Goal: Transaction & Acquisition: Book appointment/travel/reservation

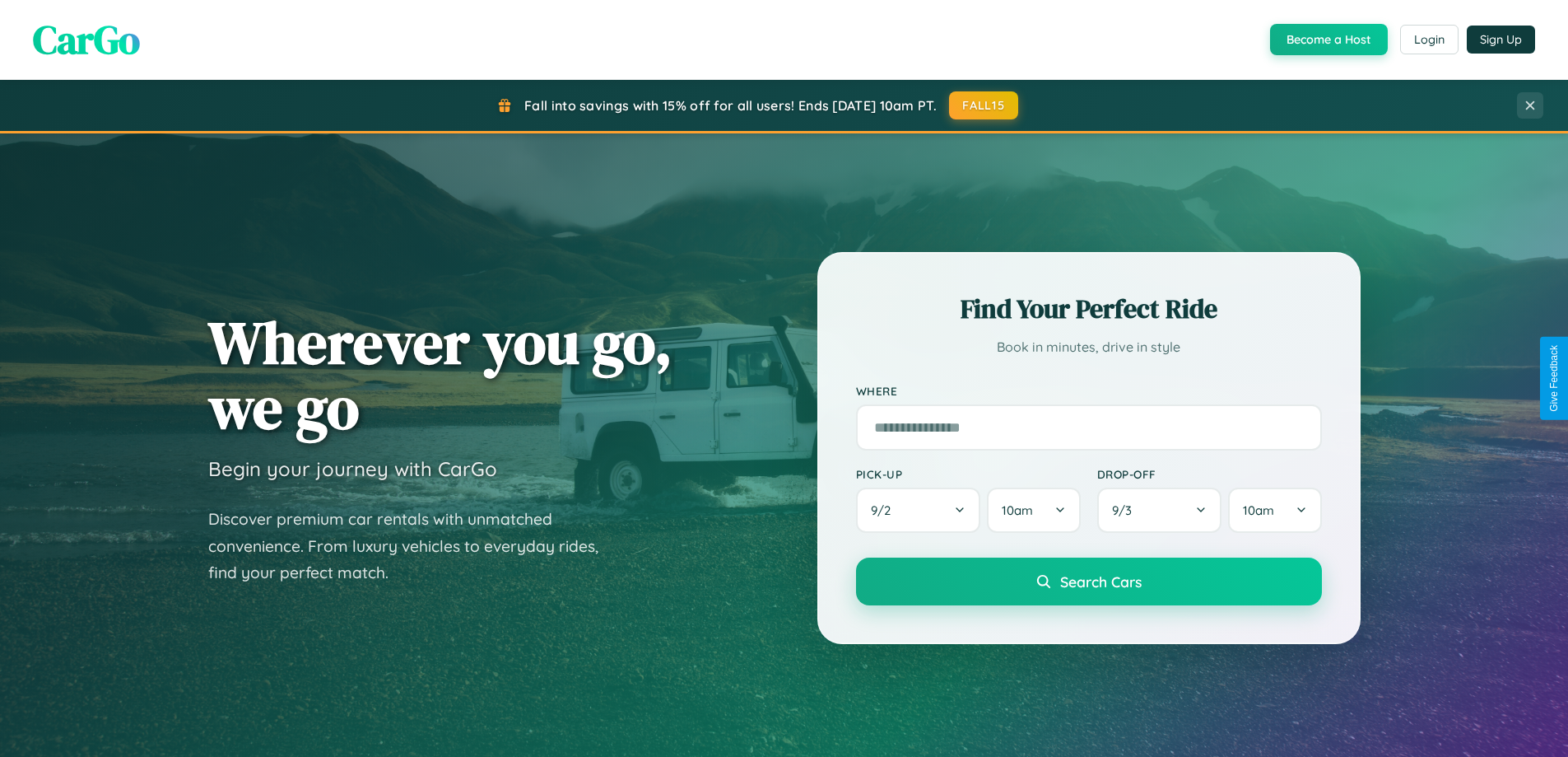
scroll to position [710, 0]
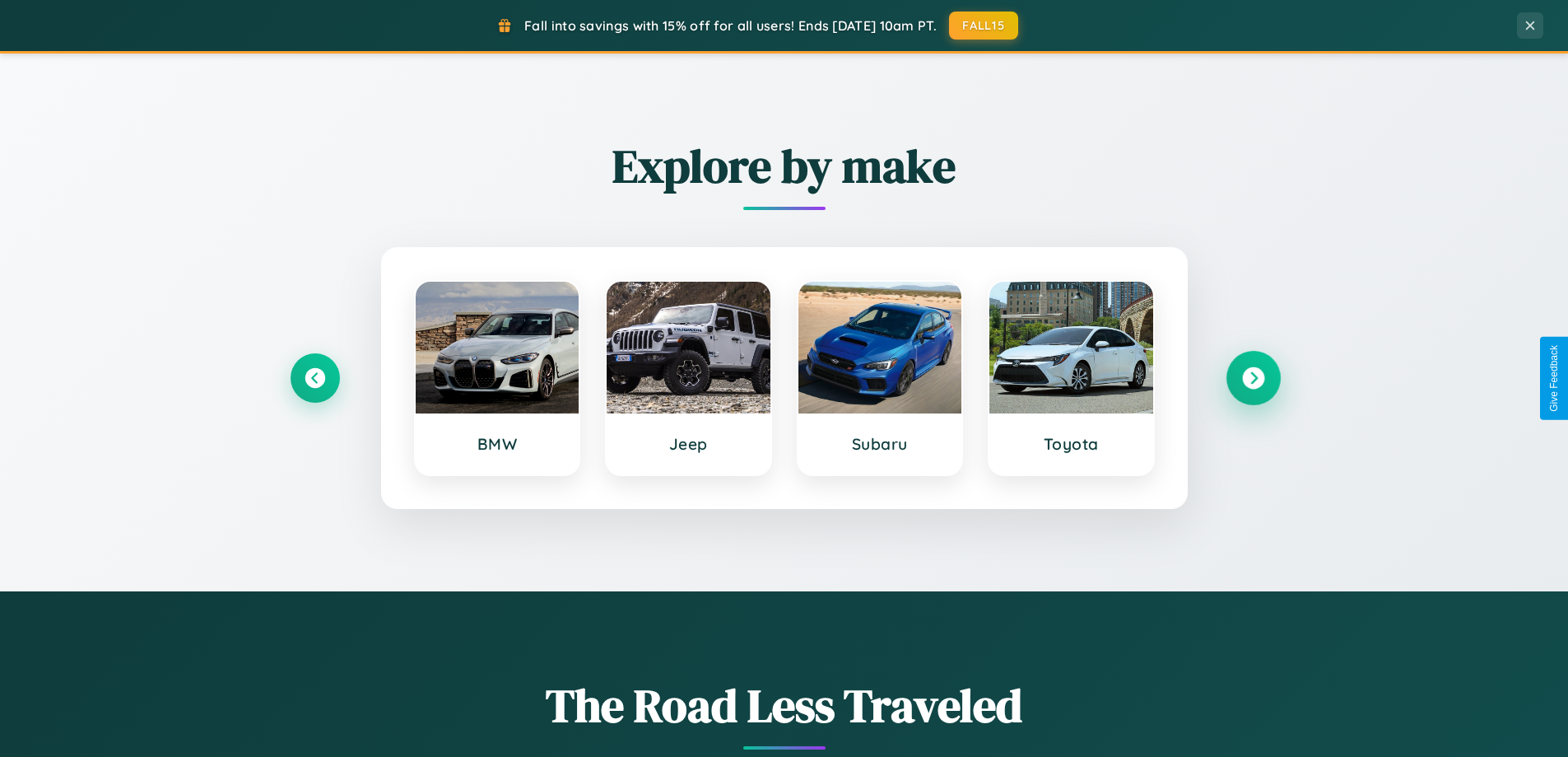
click at [1253, 378] on icon at bounding box center [1253, 378] width 23 height 23
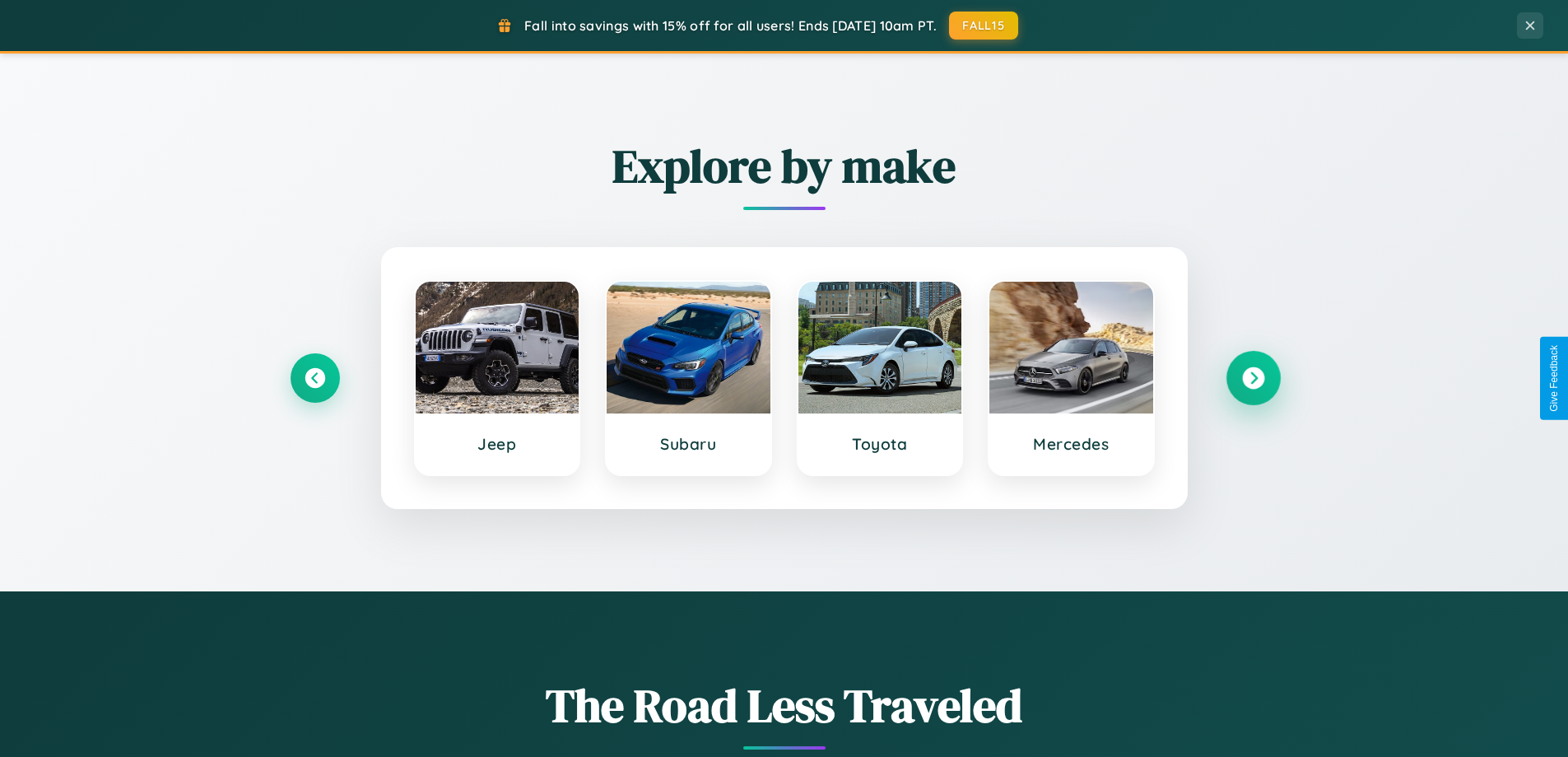
click at [1253, 378] on icon at bounding box center [1253, 378] width 23 height 23
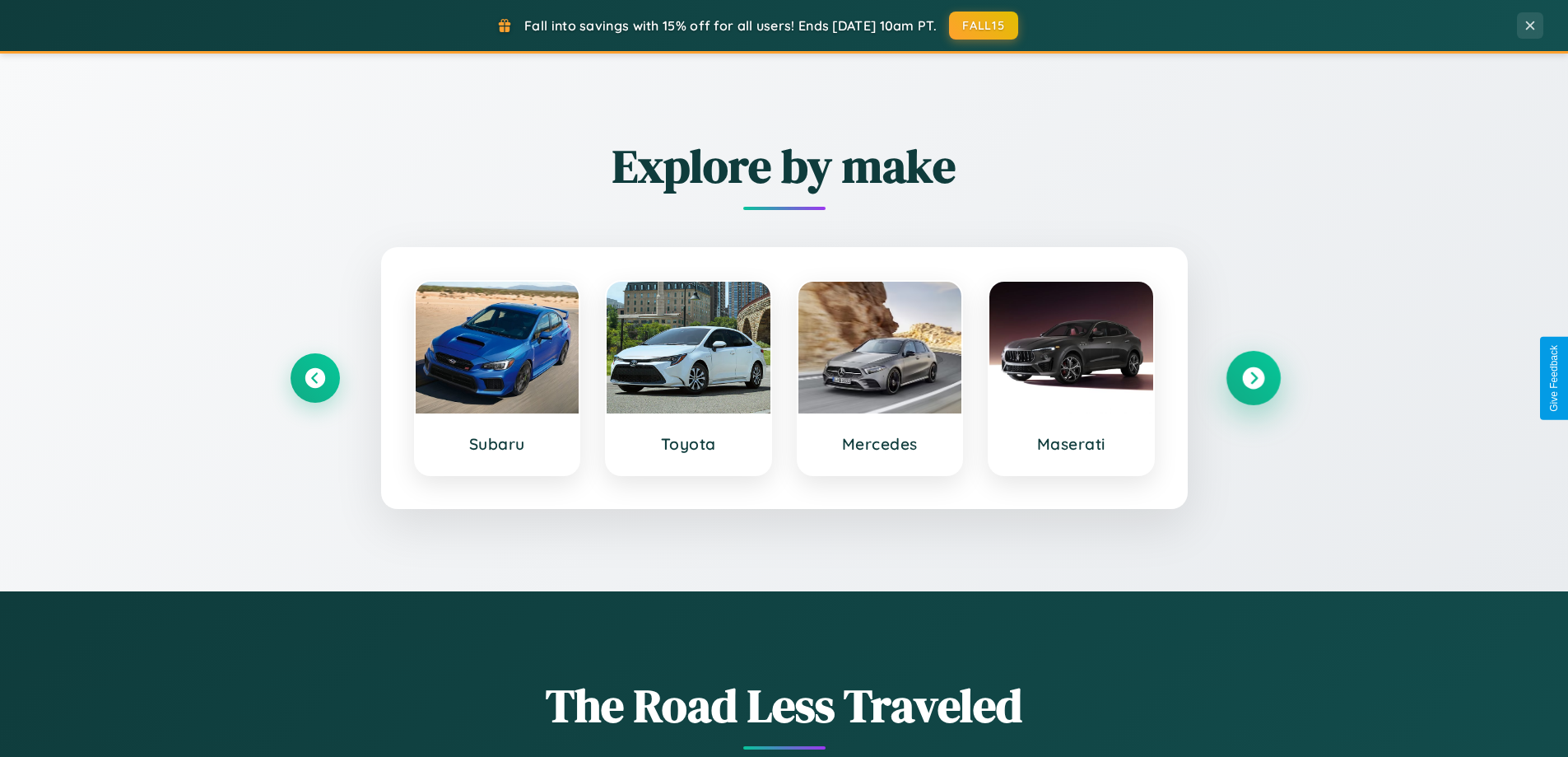
click at [1253, 378] on icon at bounding box center [1253, 378] width 23 height 23
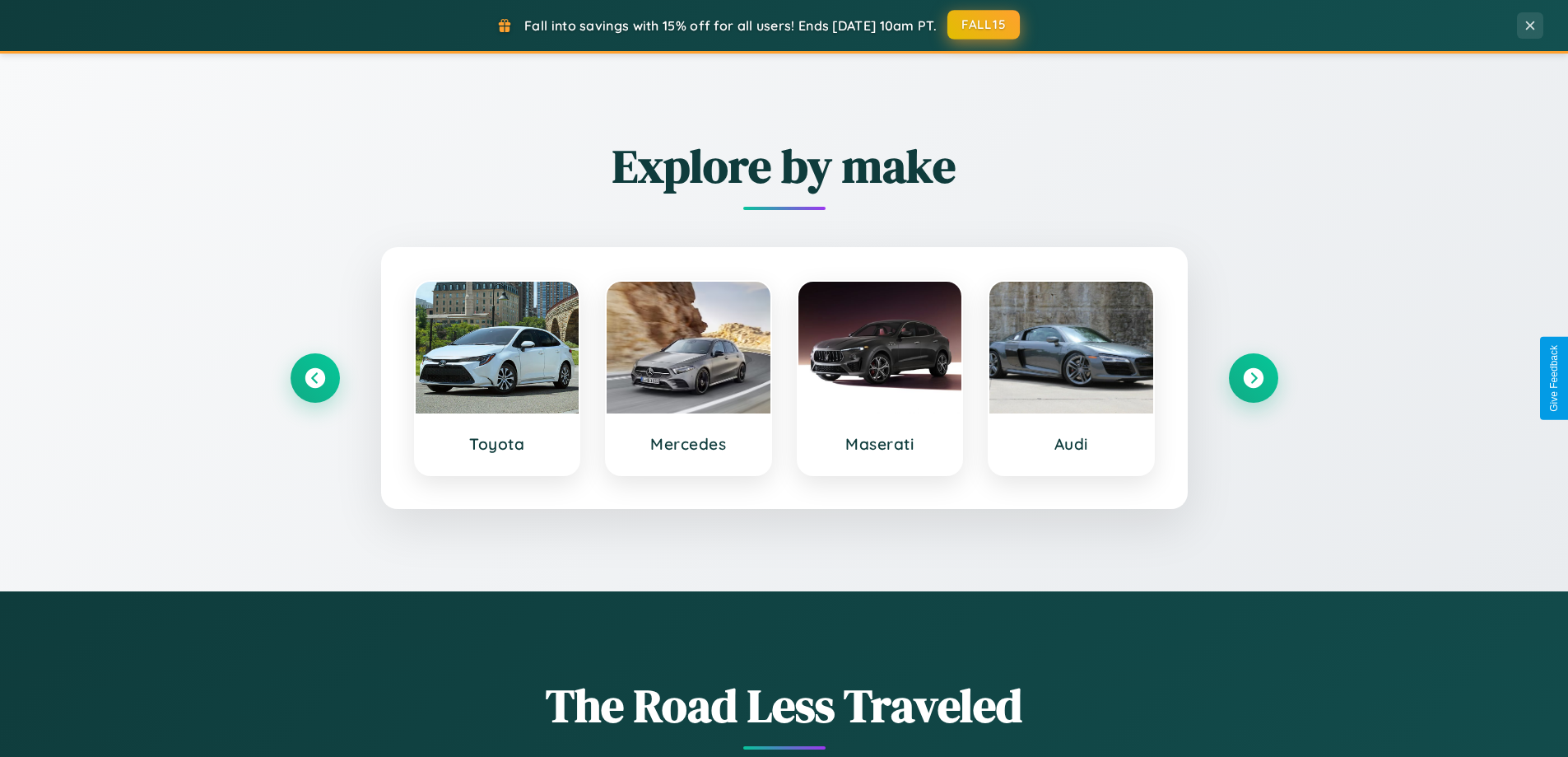
click at [985, 25] on button "FALL15" at bounding box center [983, 24] width 73 height 29
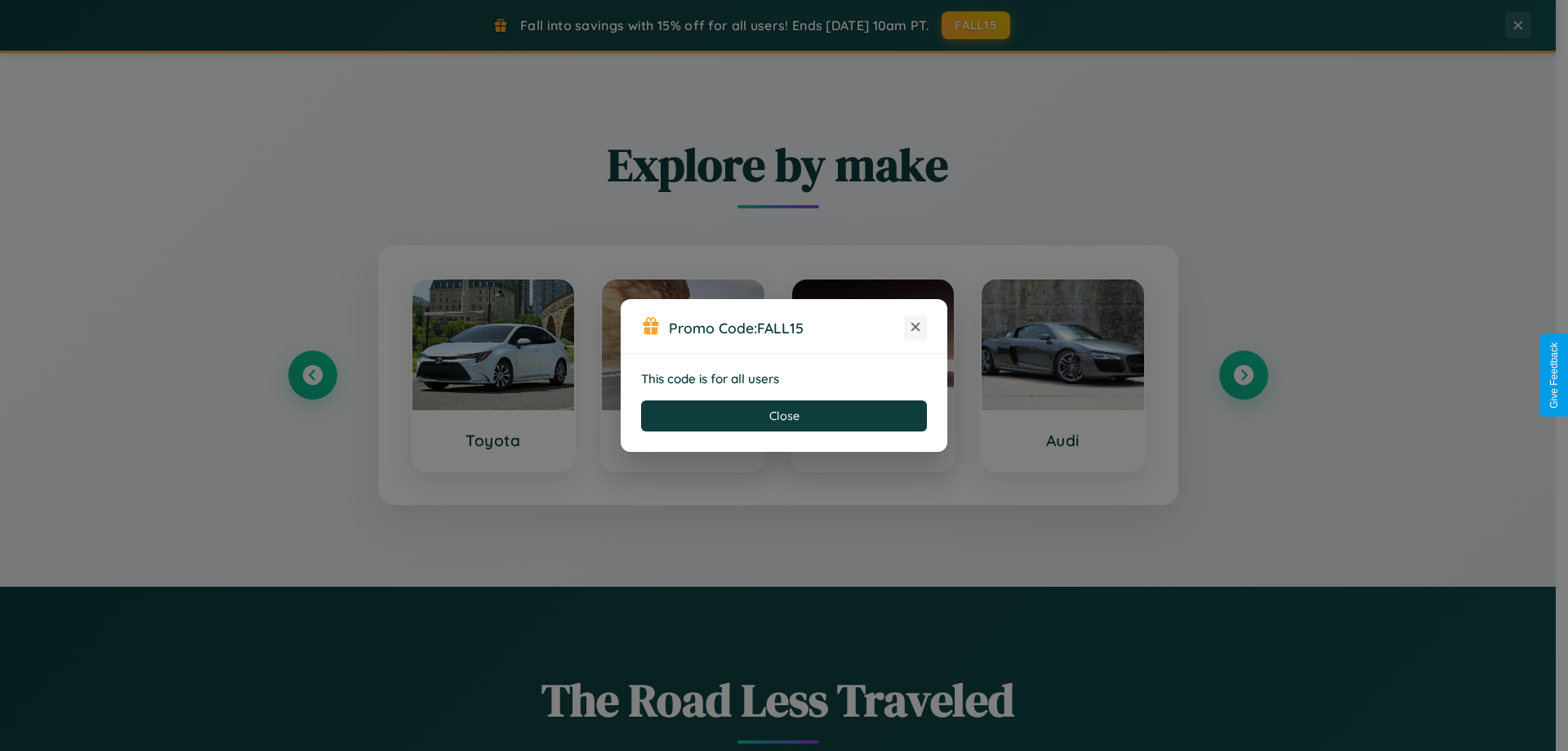
click at [916, 327] on icon at bounding box center [916, 327] width 17 height 17
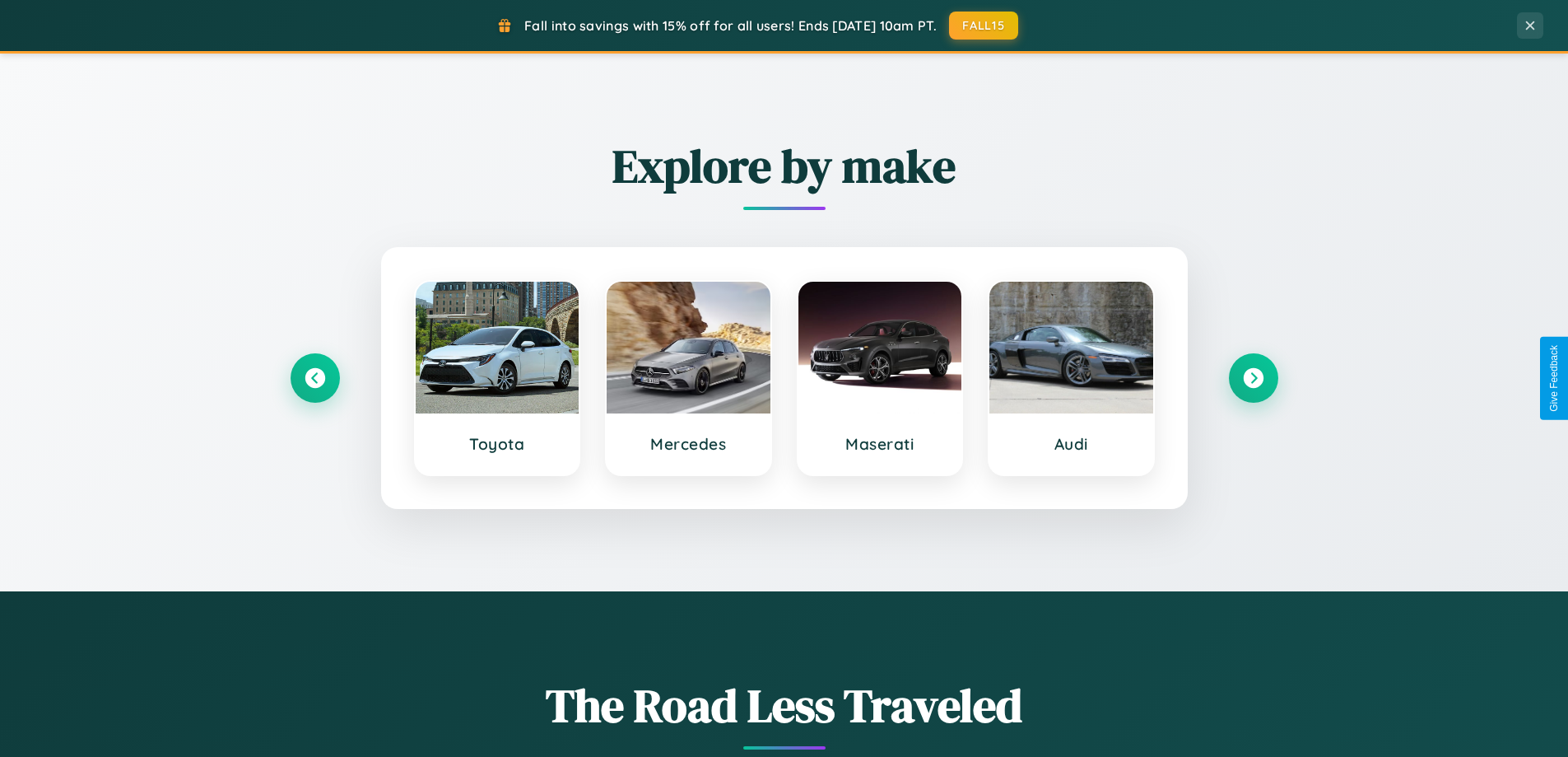
scroll to position [48, 0]
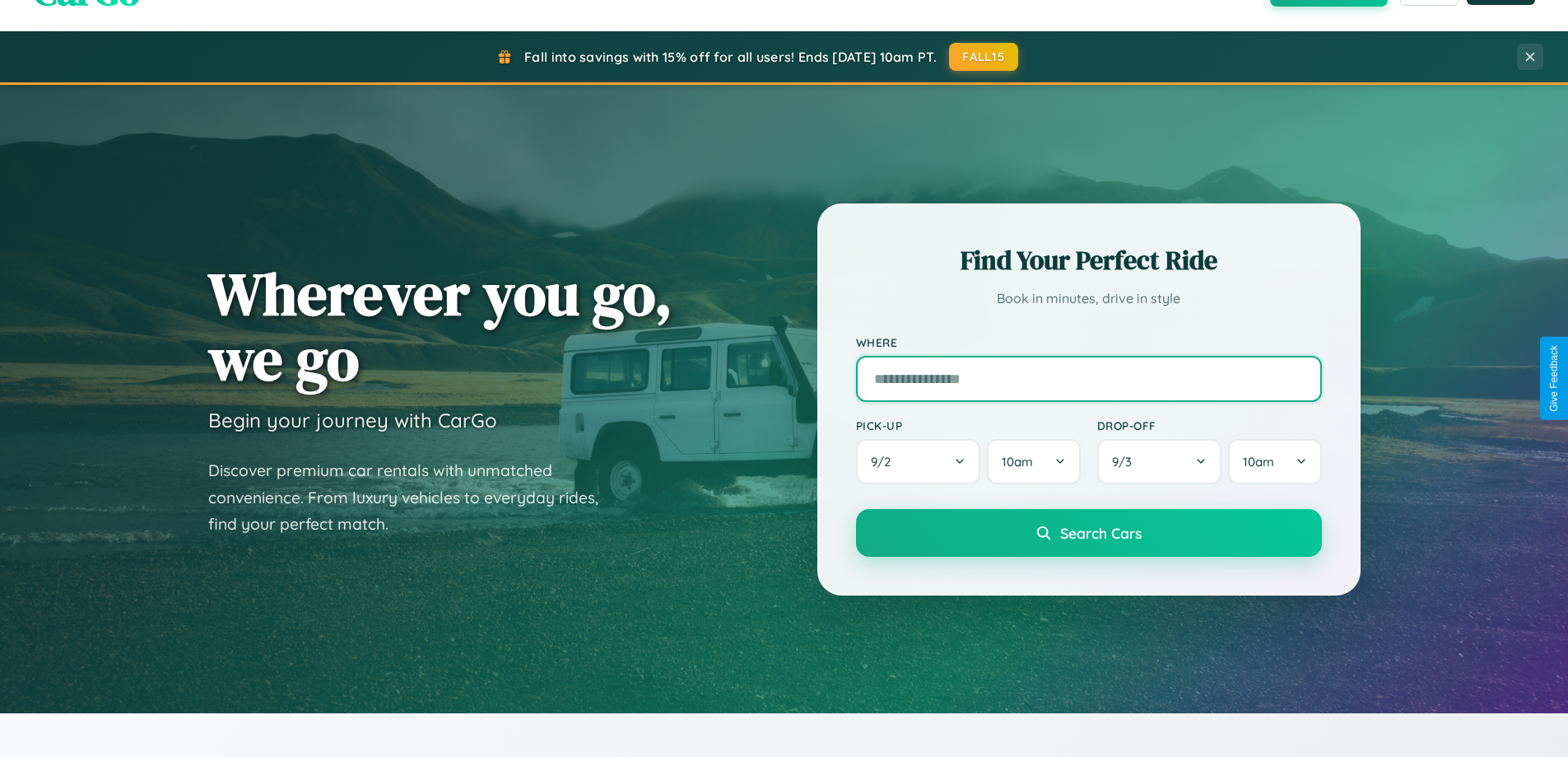
click at [1088, 378] on input "text" at bounding box center [1089, 378] width 466 height 46
type input "******"
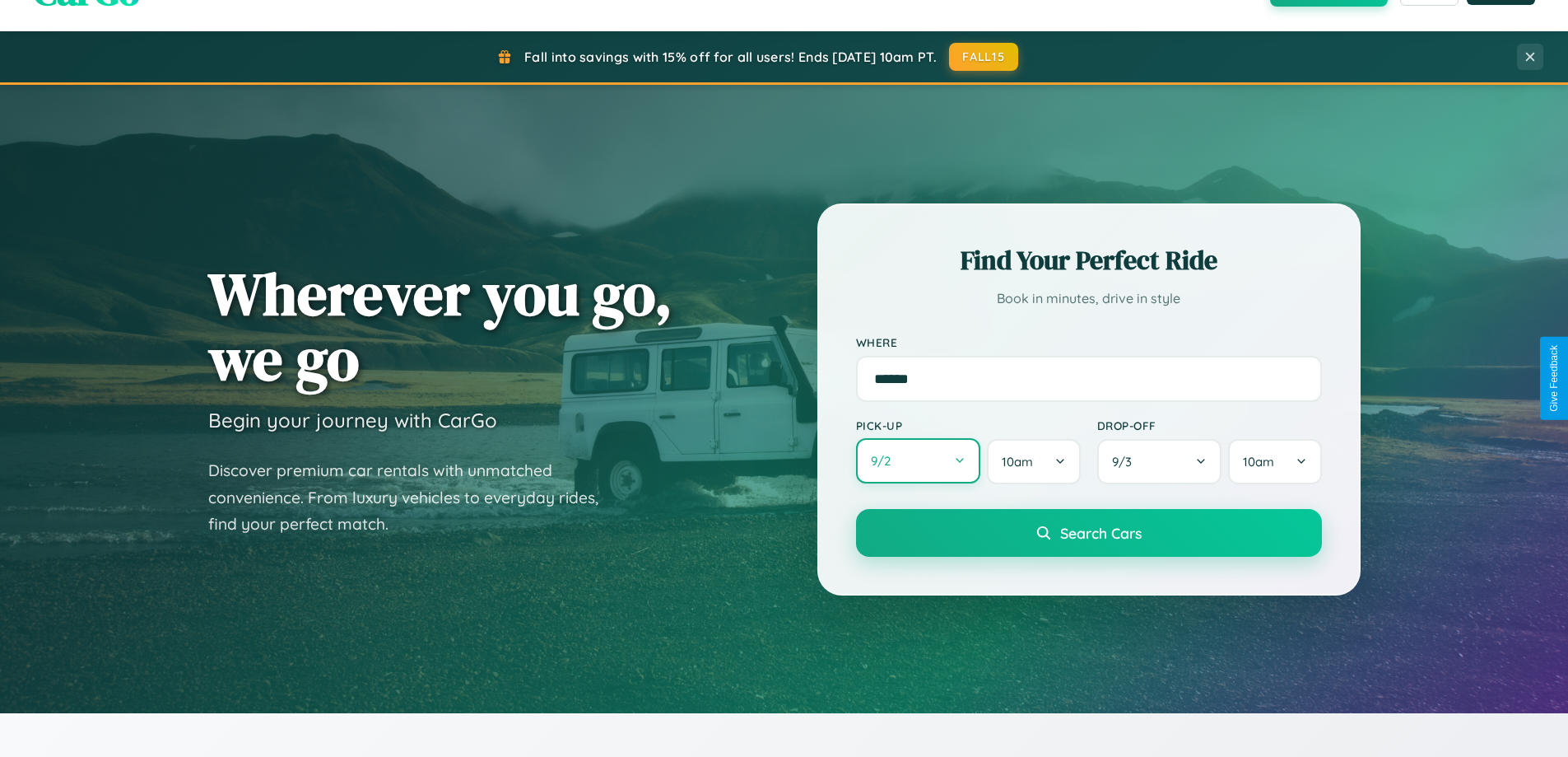
click at [918, 461] on button "9 / 2" at bounding box center [919, 460] width 125 height 45
select select "*"
select select "****"
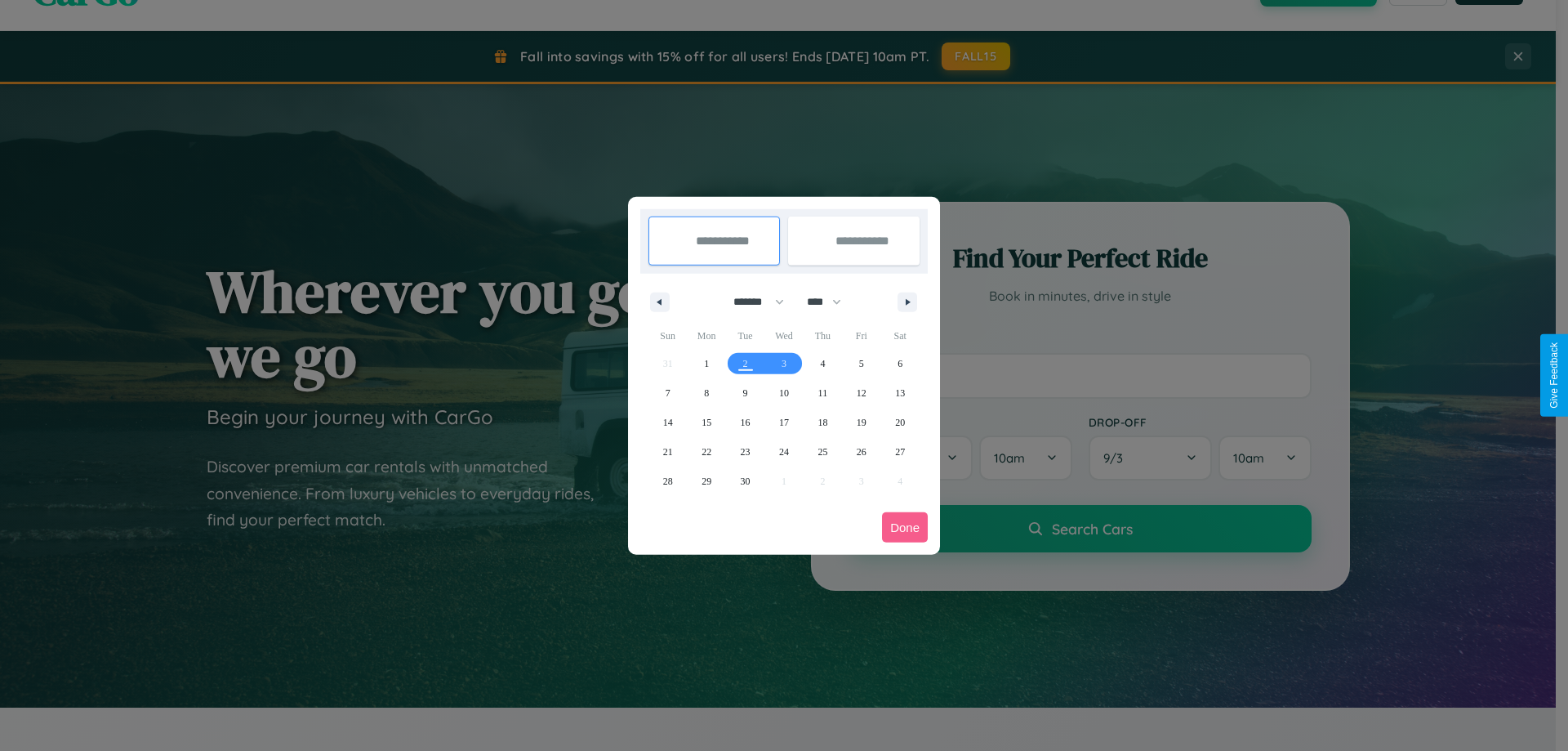
drag, startPoint x: 752, startPoint y: 302, endPoint x: 784, endPoint y: 327, distance: 40.6
click at [752, 302] on select "******* ******** ***** ***** *** **** **** ****** ********* ******* ******** **…" at bounding box center [756, 302] width 70 height 27
select select "**"
click at [667, 451] on span "21" at bounding box center [668, 451] width 10 height 29
type input "**********"
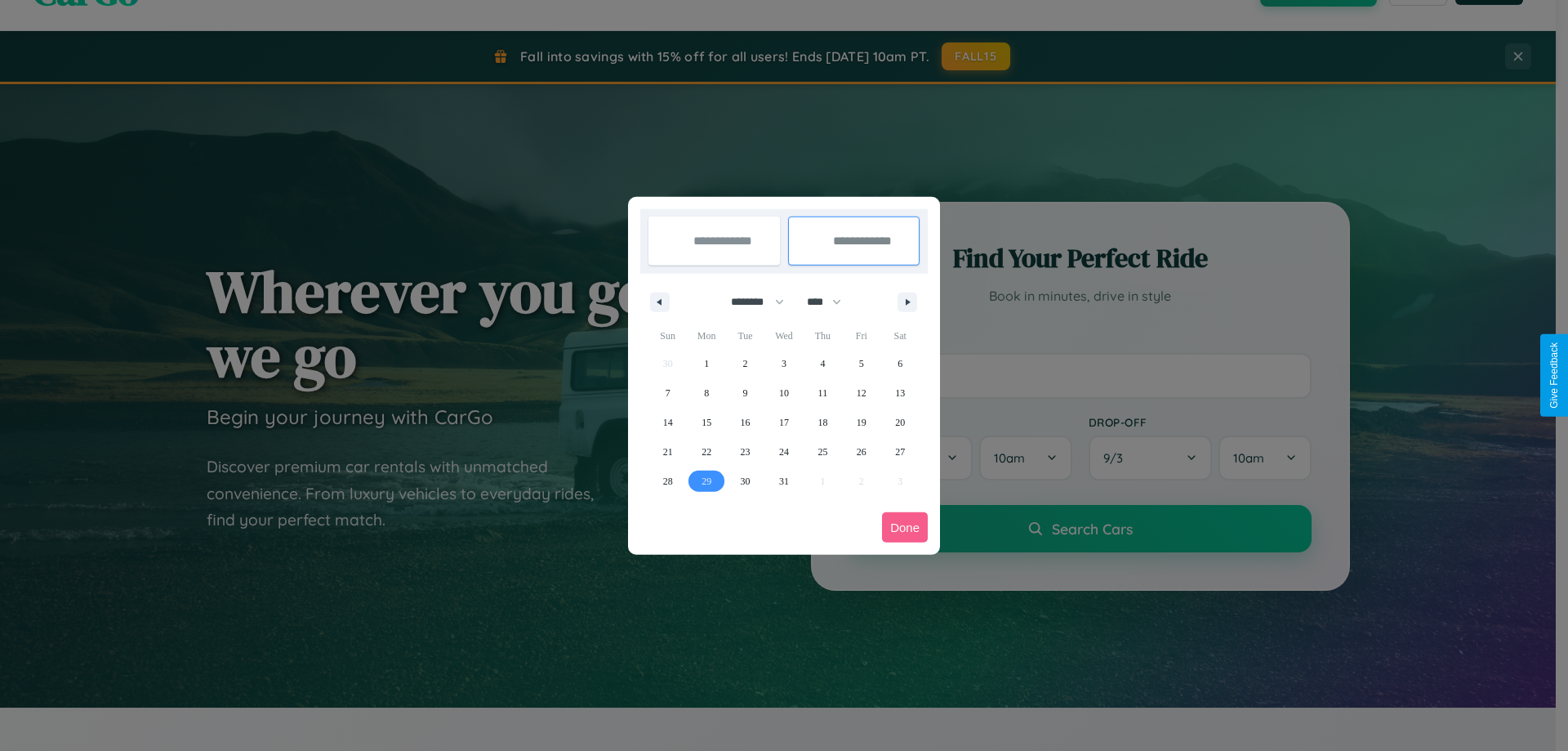
click at [706, 480] on span "29" at bounding box center [707, 481] width 10 height 29
type input "**********"
click at [905, 527] on button "Done" at bounding box center [904, 527] width 46 height 30
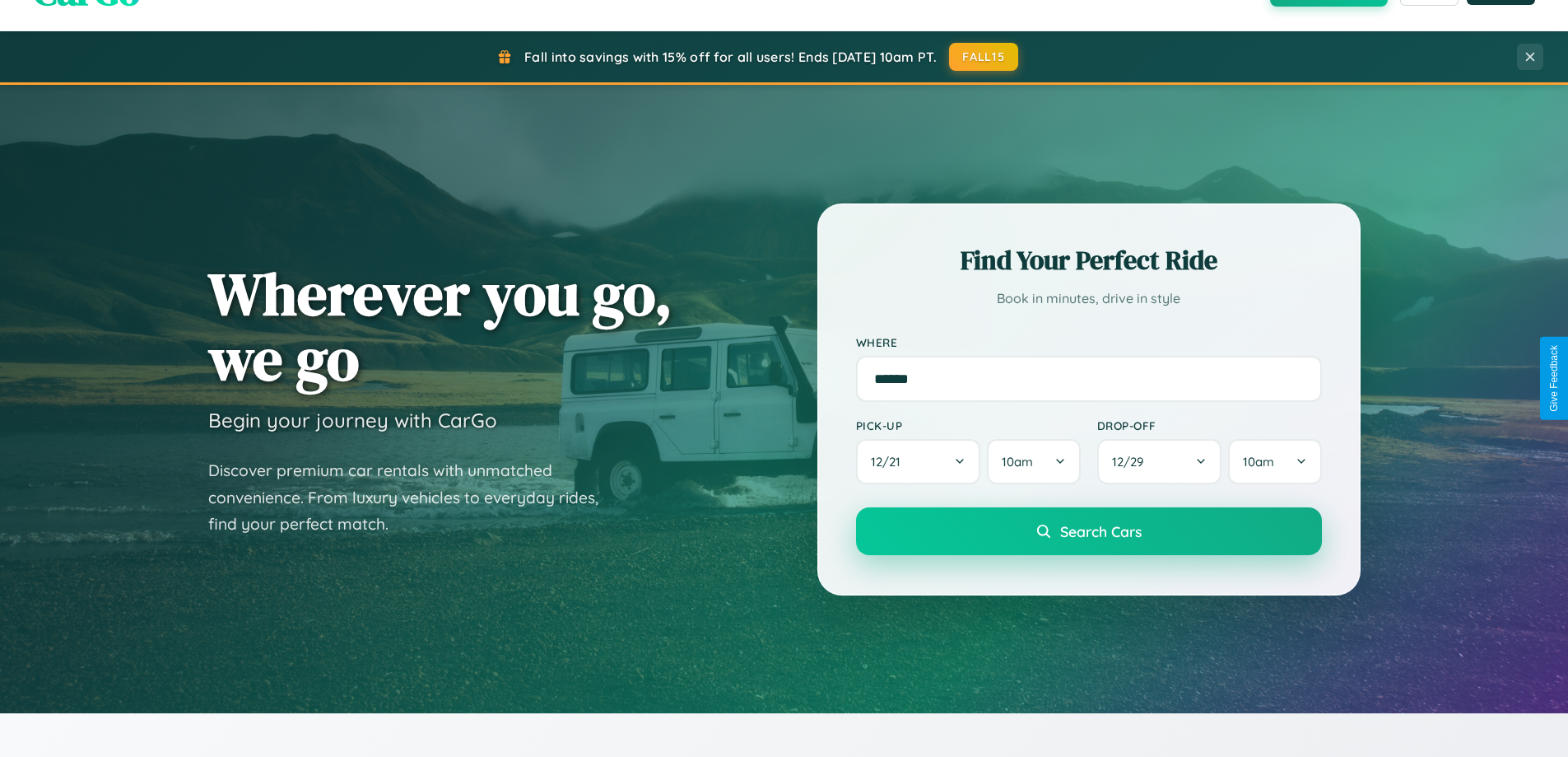
click at [1088, 531] on span "Search Cars" at bounding box center [1101, 531] width 82 height 18
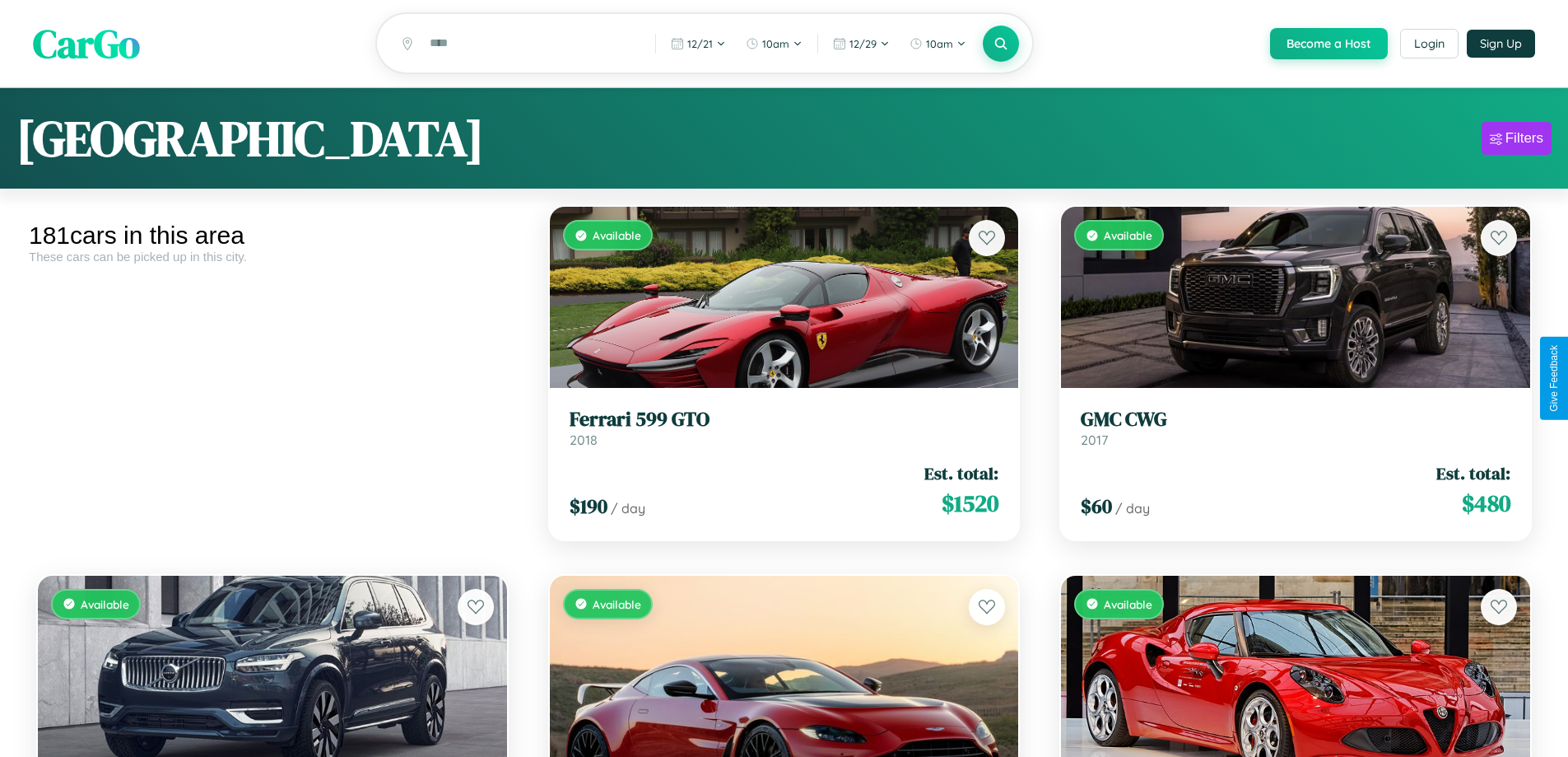
scroll to position [11662, 0]
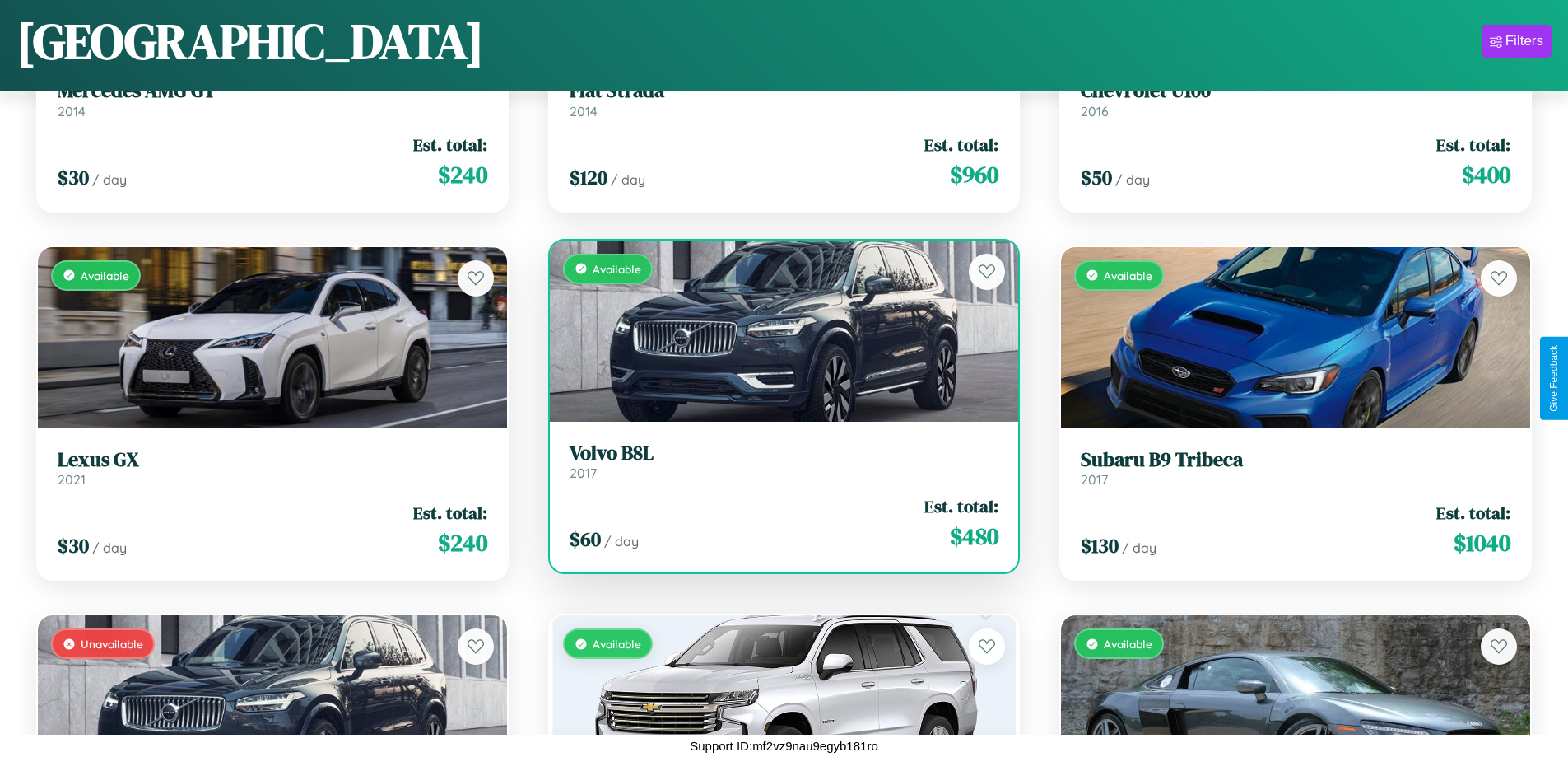
click at [777, 460] on h3 "Volvo B8L" at bounding box center [784, 453] width 429 height 24
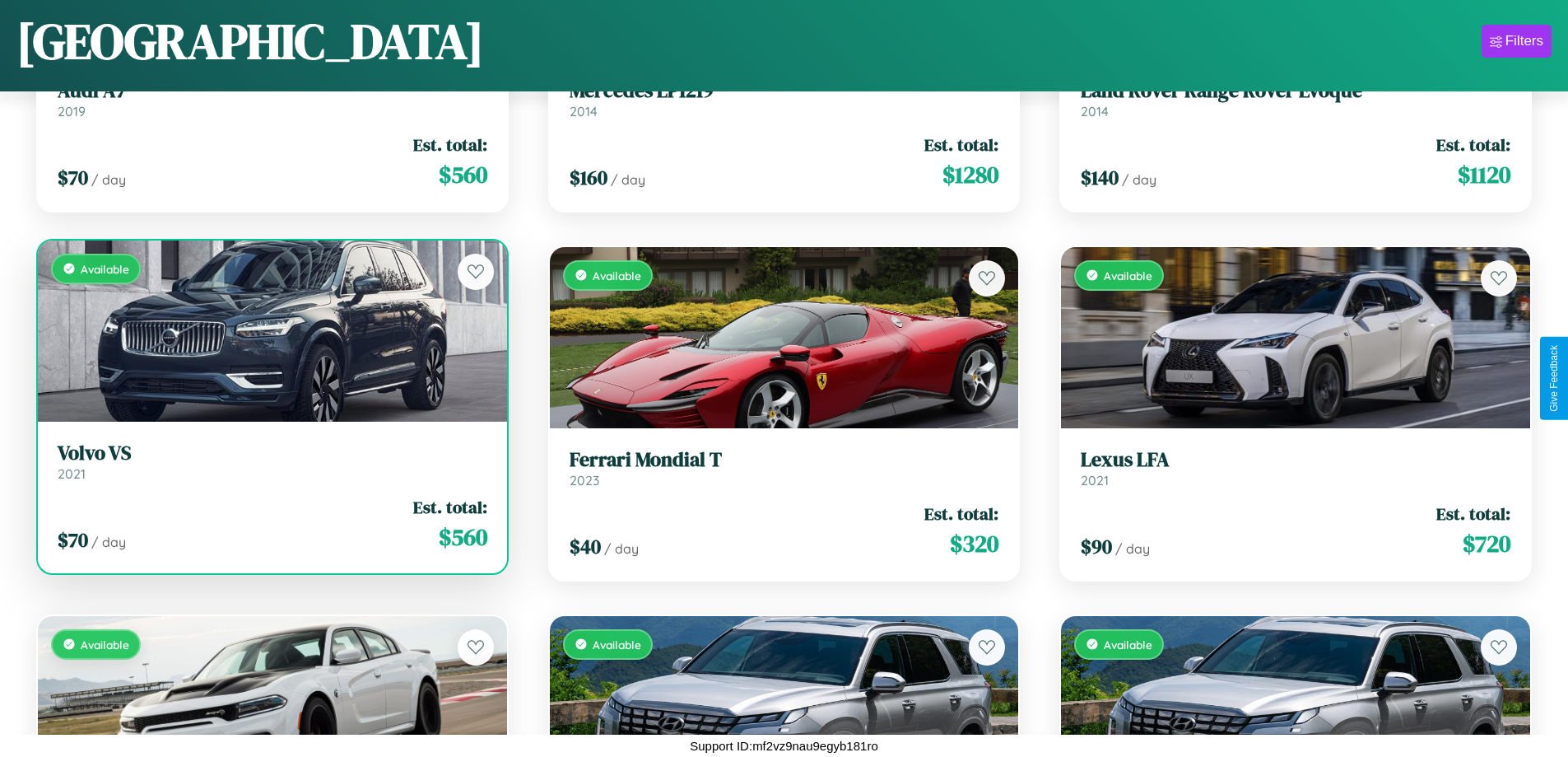
click at [270, 461] on h3 "Volvo VS" at bounding box center [272, 453] width 429 height 24
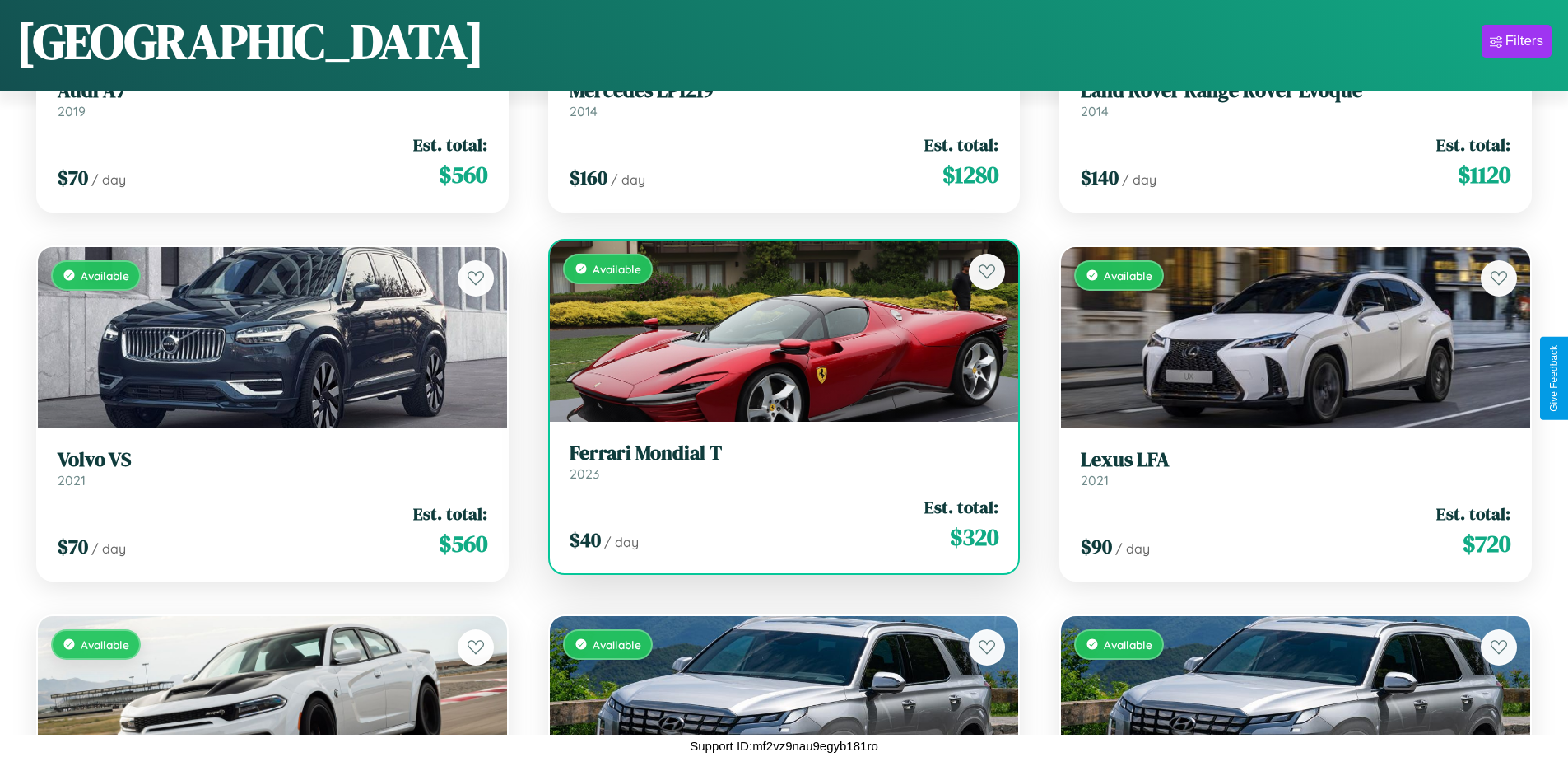
scroll to position [3919, 0]
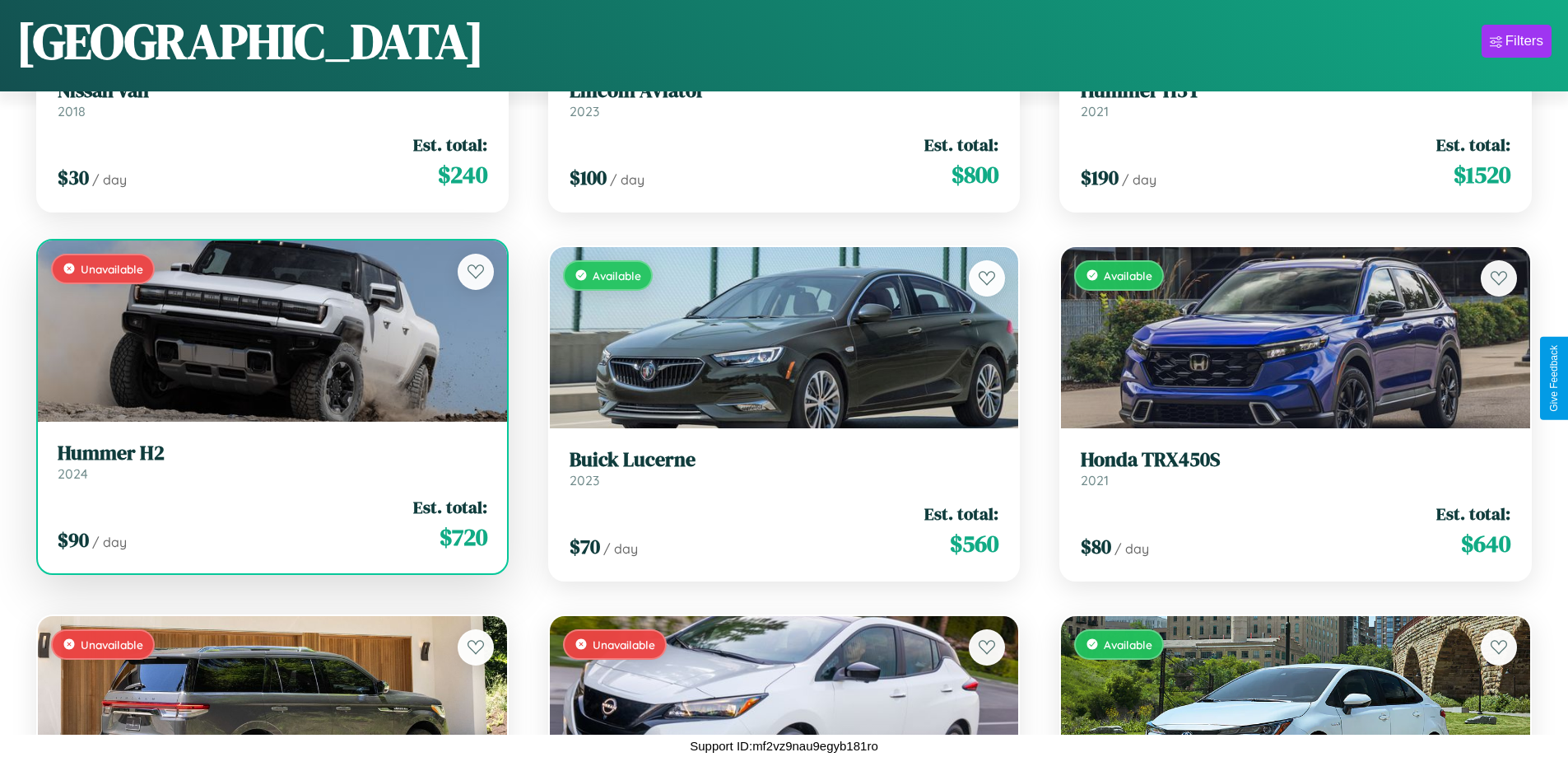
click at [270, 468] on link "Hummer H2 2024" at bounding box center [272, 461] width 429 height 40
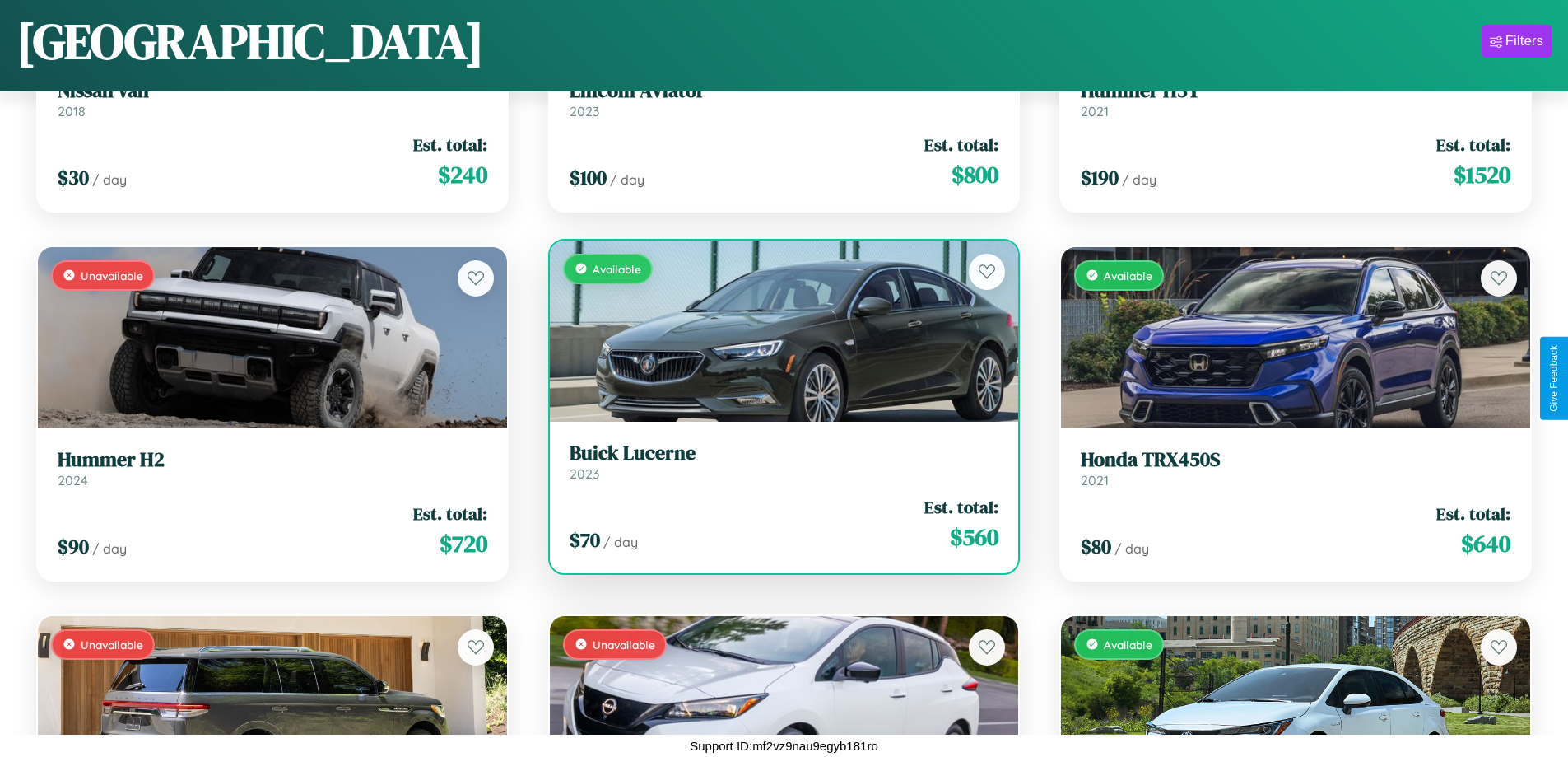
scroll to position [6501, 0]
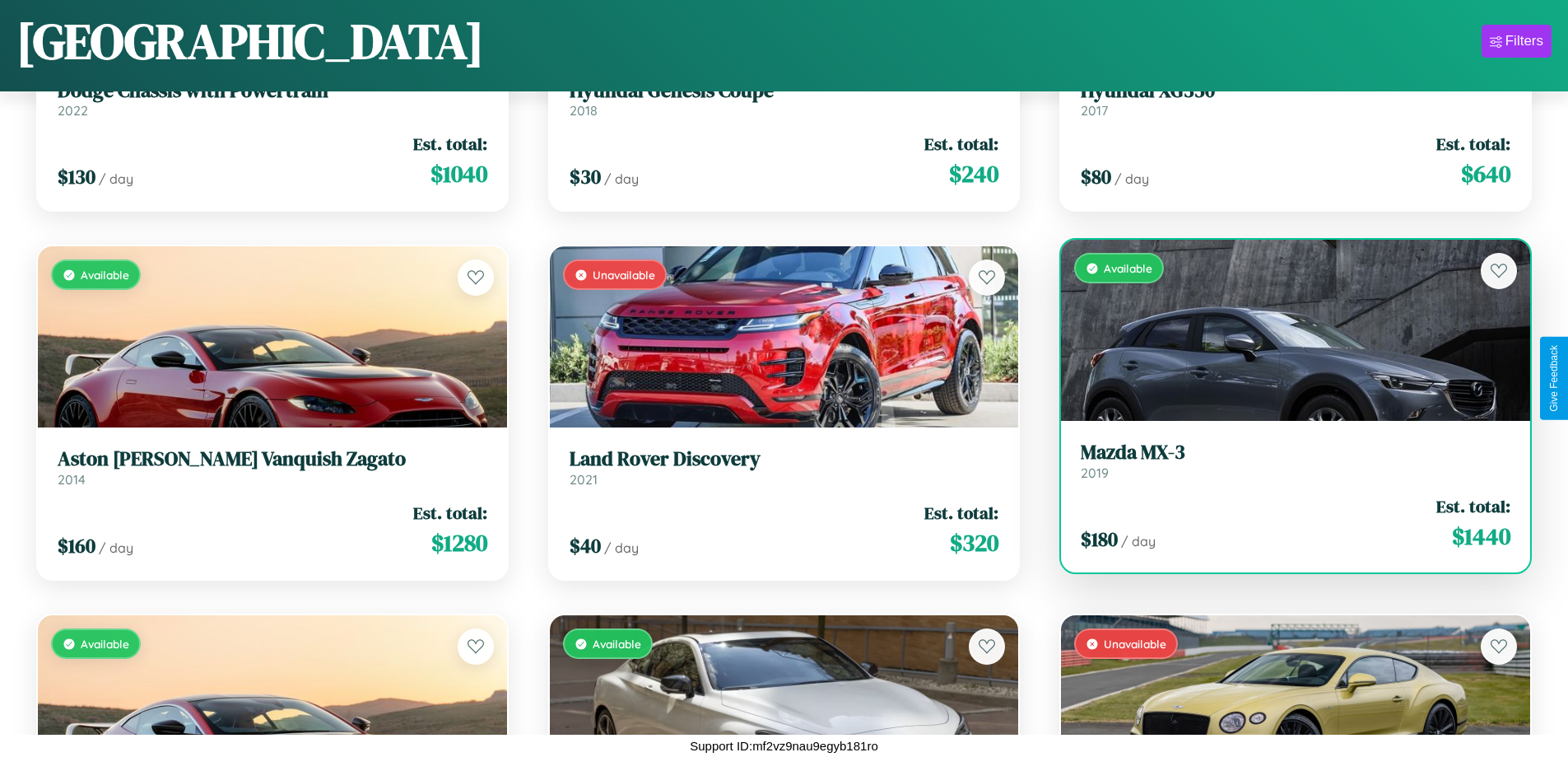
click at [1285, 330] on div "Available" at bounding box center [1296, 330] width 469 height 181
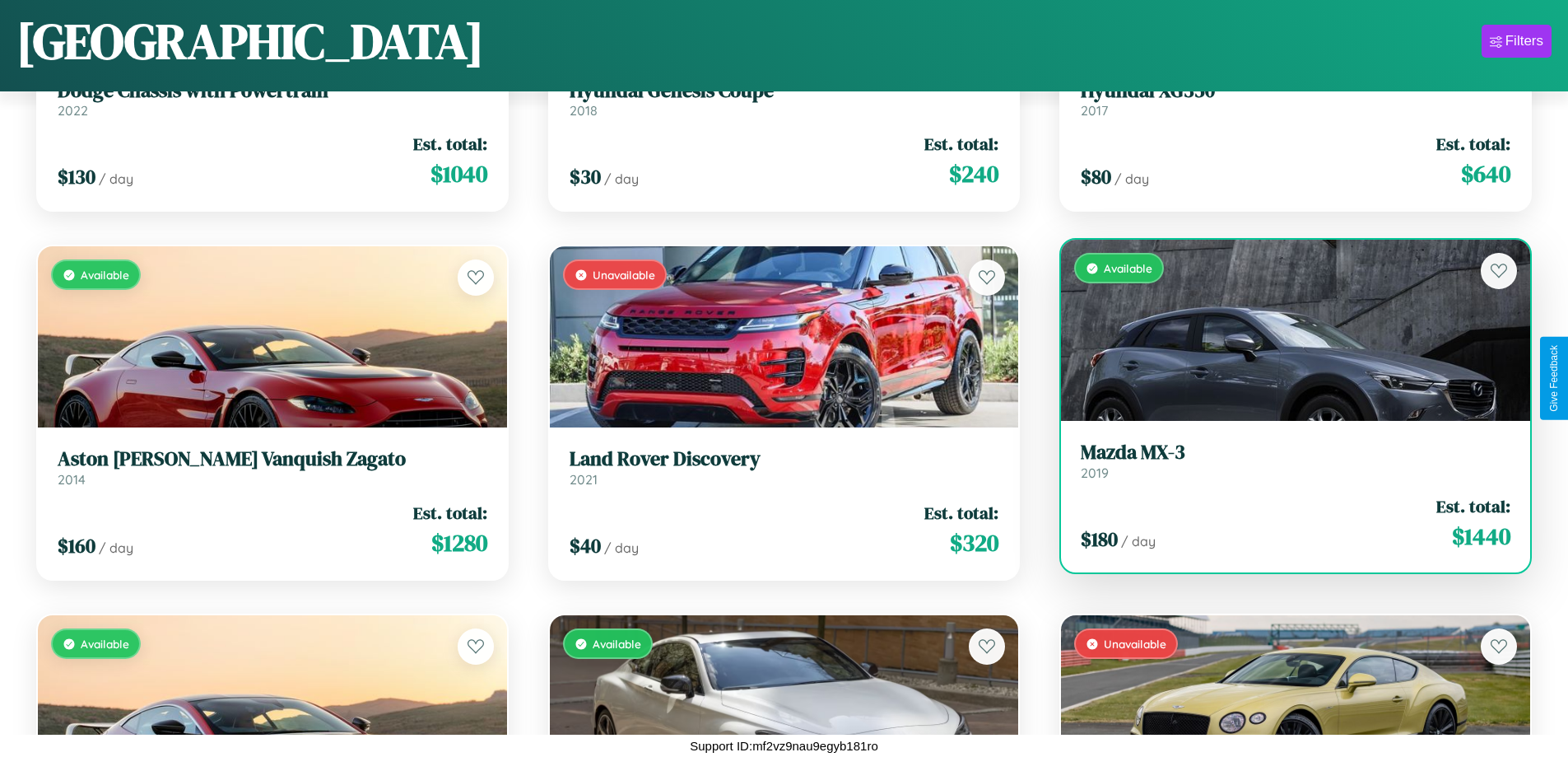
click at [1285, 330] on div "Available" at bounding box center [1296, 330] width 469 height 181
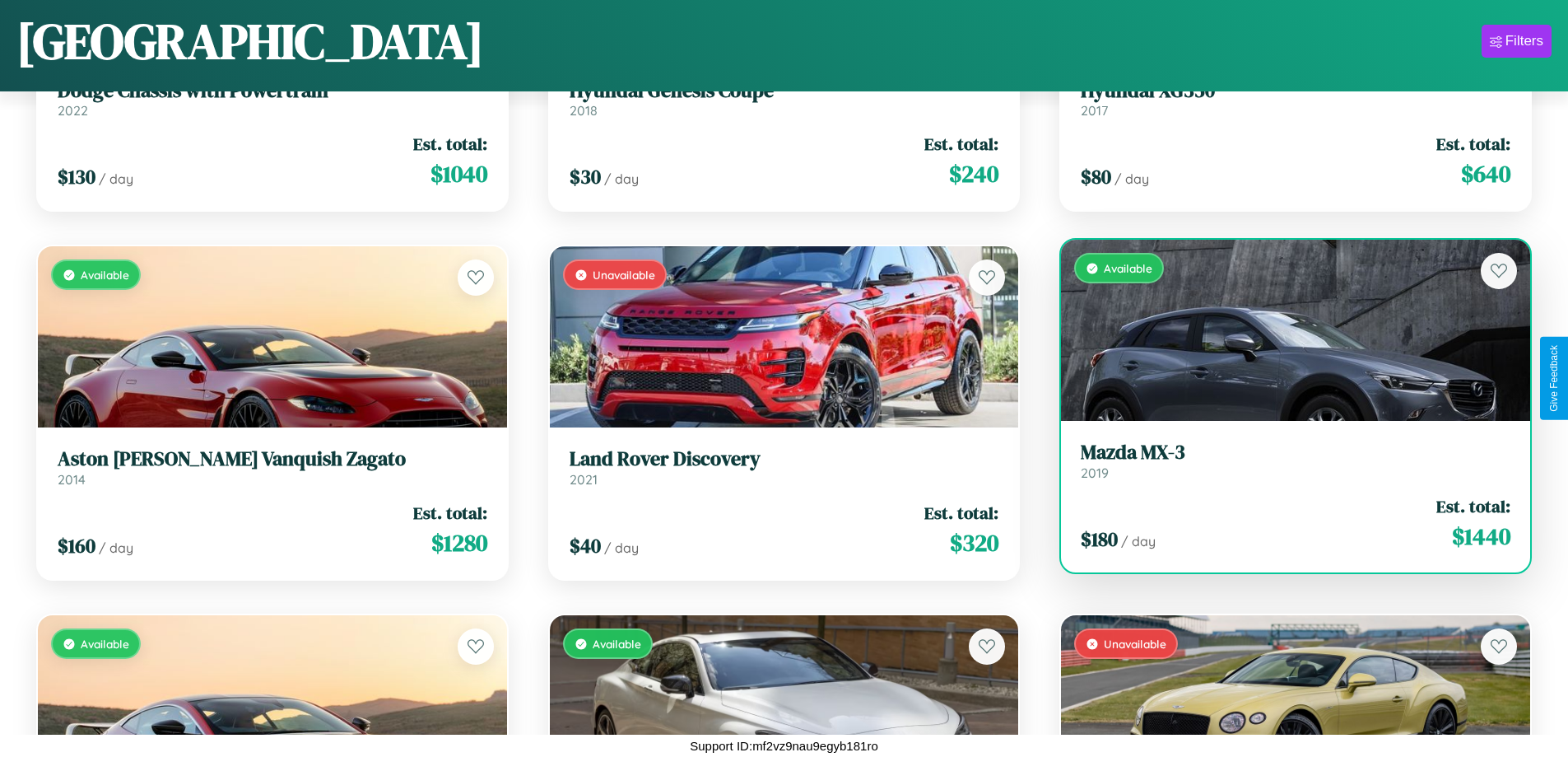
click at [1285, 330] on div "Available" at bounding box center [1296, 330] width 469 height 181
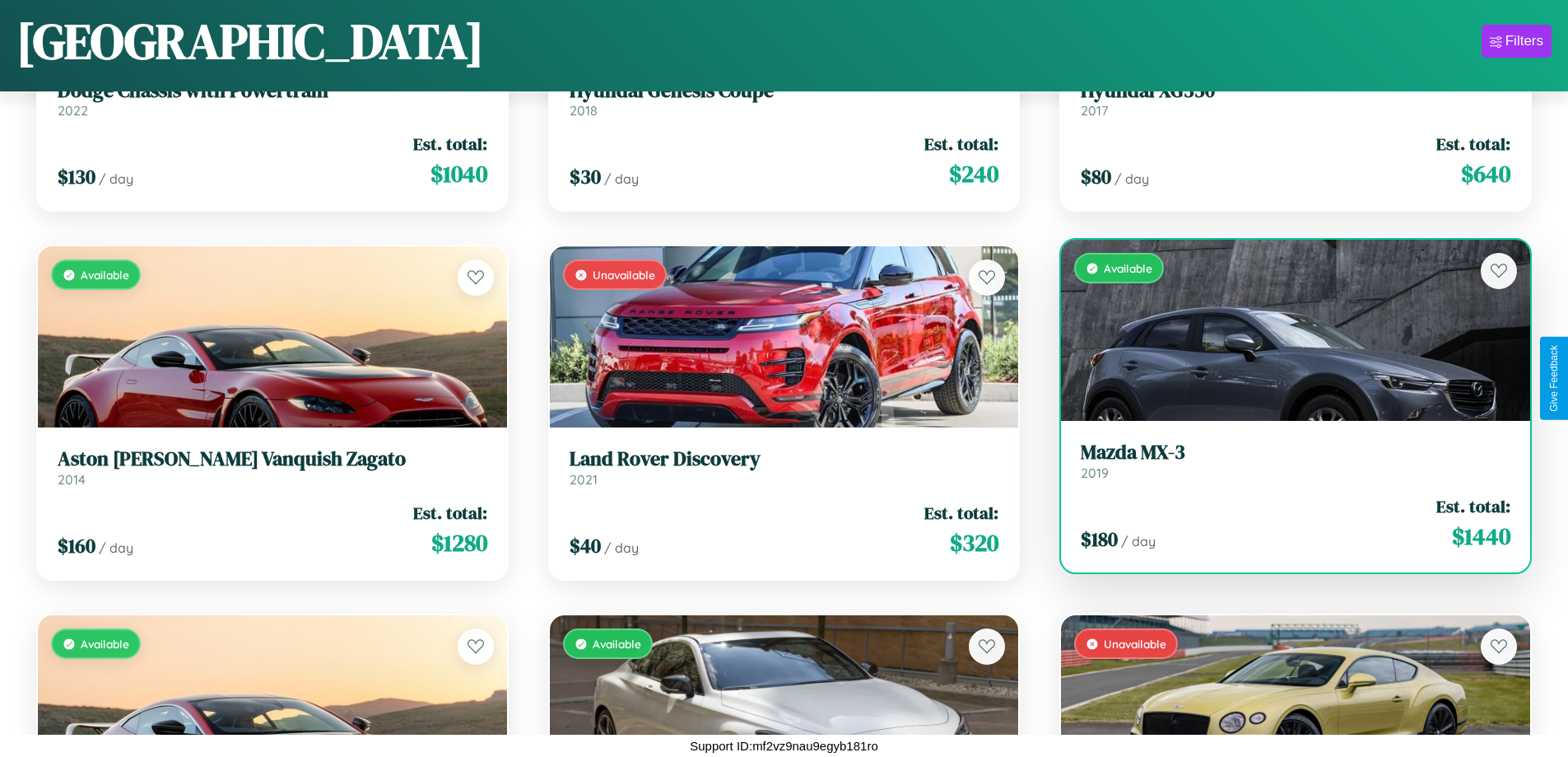
click at [1285, 330] on div "Available" at bounding box center [1296, 330] width 469 height 181
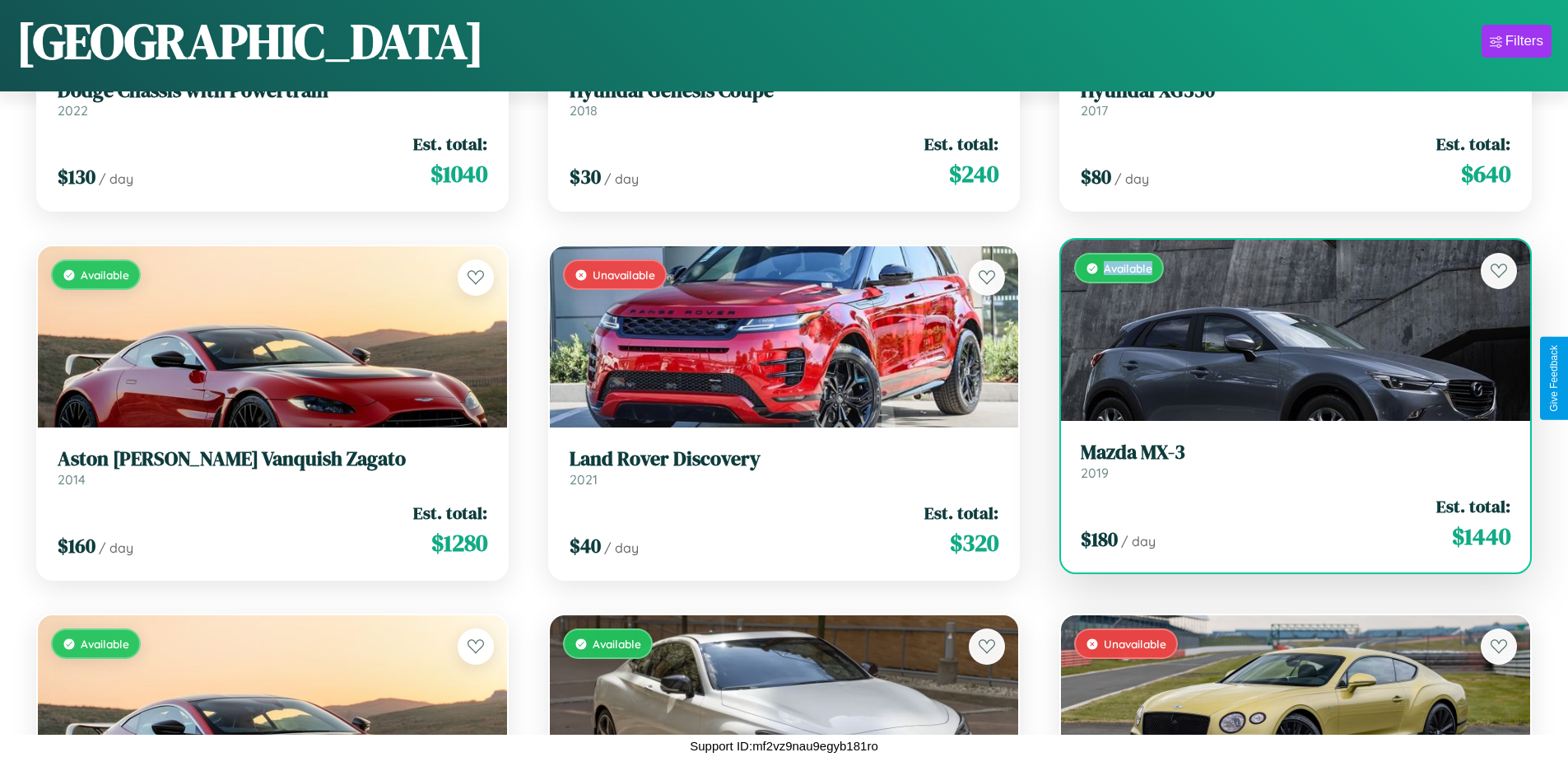
click at [1285, 330] on div "Available" at bounding box center [1296, 330] width 469 height 181
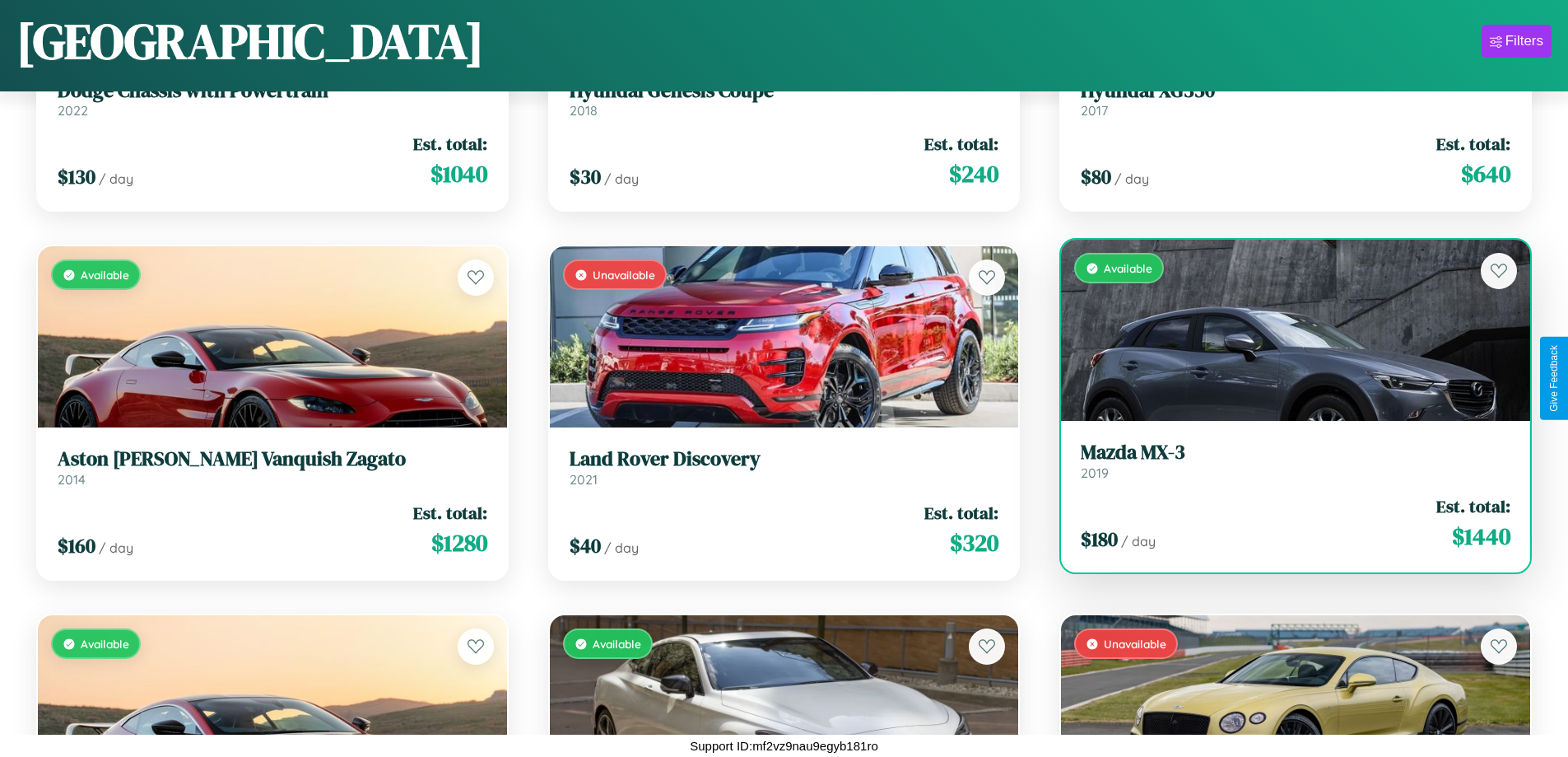
click at [1285, 460] on h3 "Mazda MX-3" at bounding box center [1296, 452] width 429 height 24
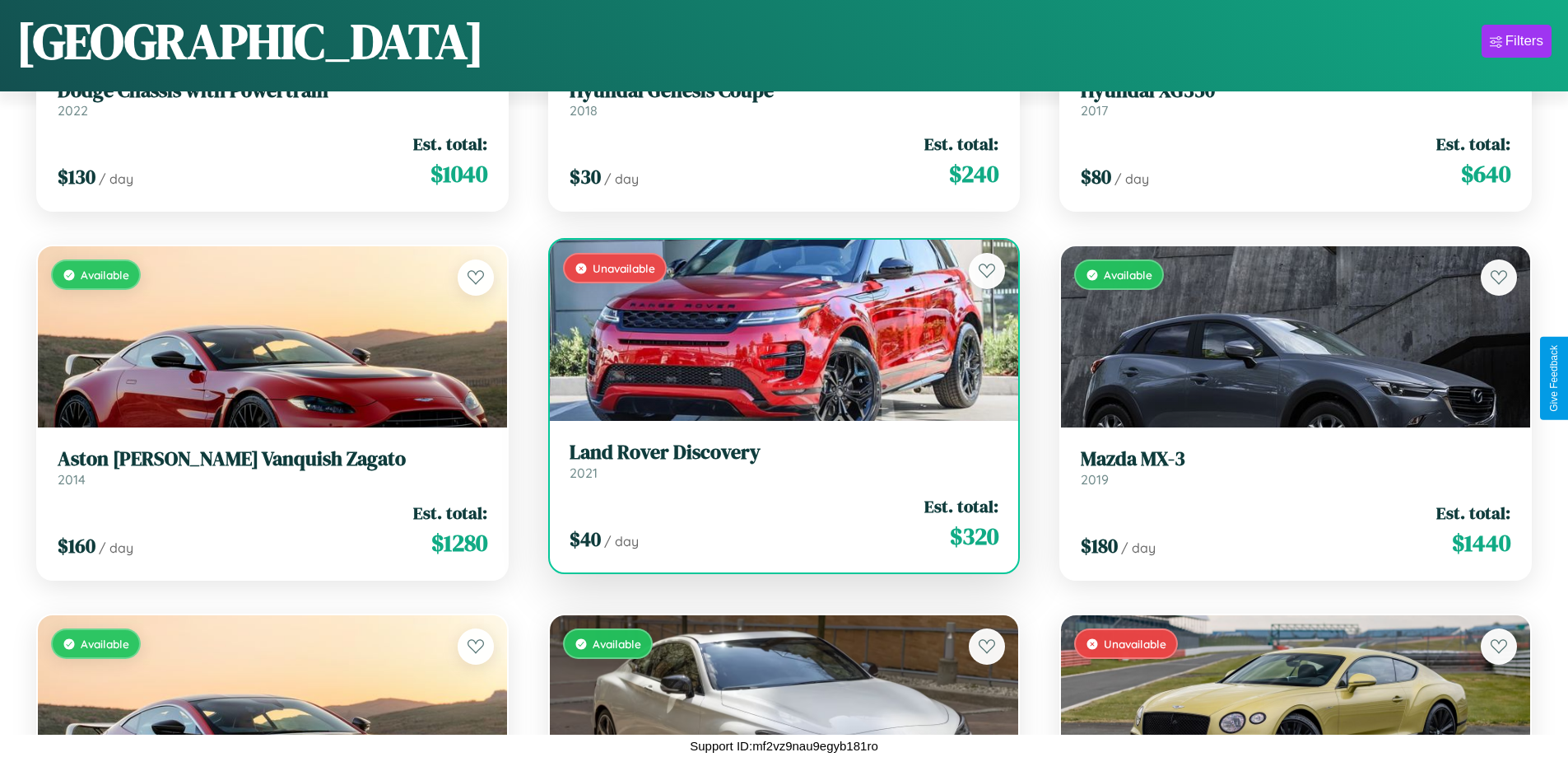
scroll to position [16456, 0]
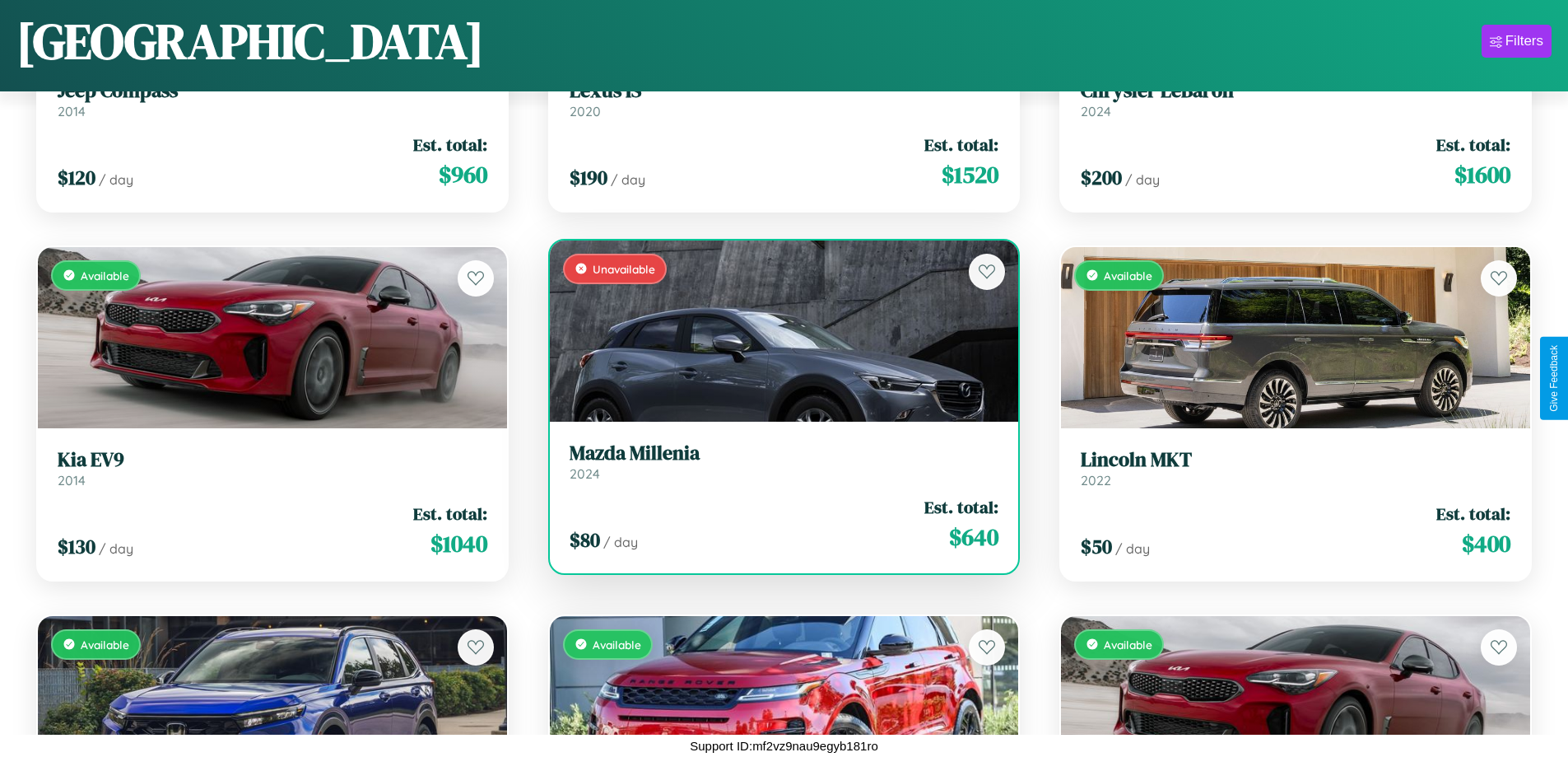
click at [777, 461] on h3 "Mazda Millenia" at bounding box center [784, 453] width 429 height 24
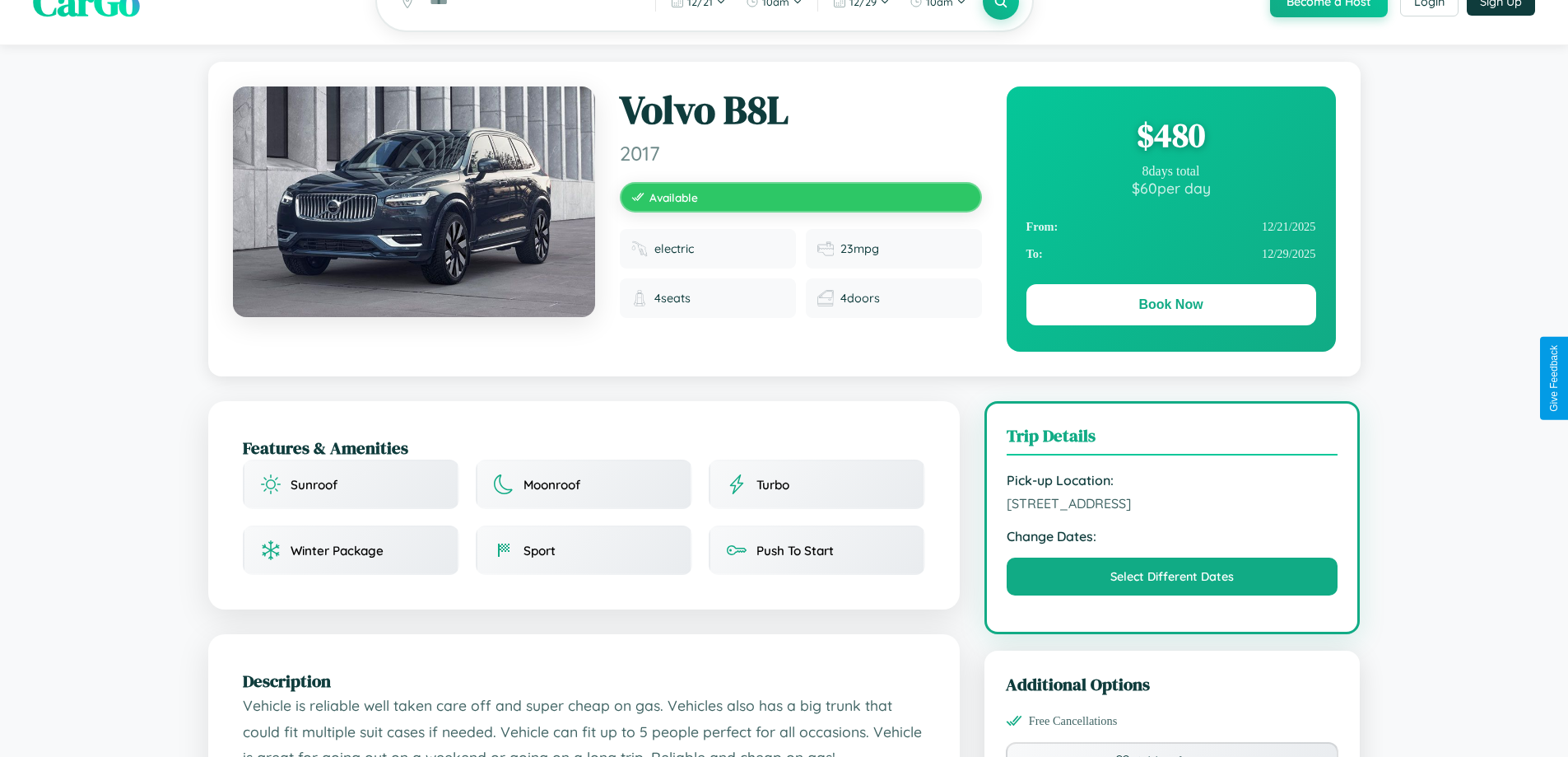
scroll to position [427, 0]
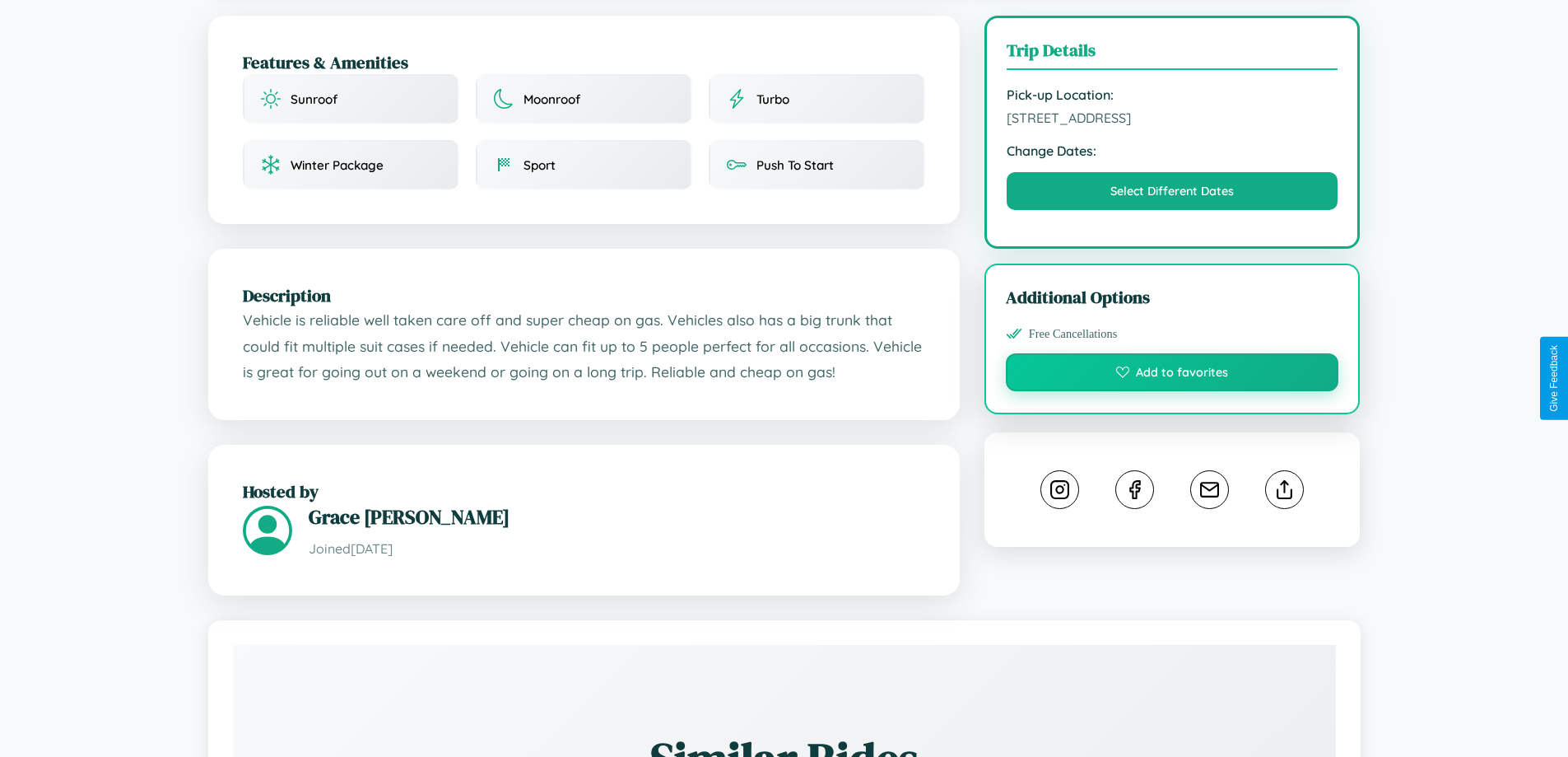
click at [1172, 374] on button "Add to favorites" at bounding box center [1172, 372] width 333 height 38
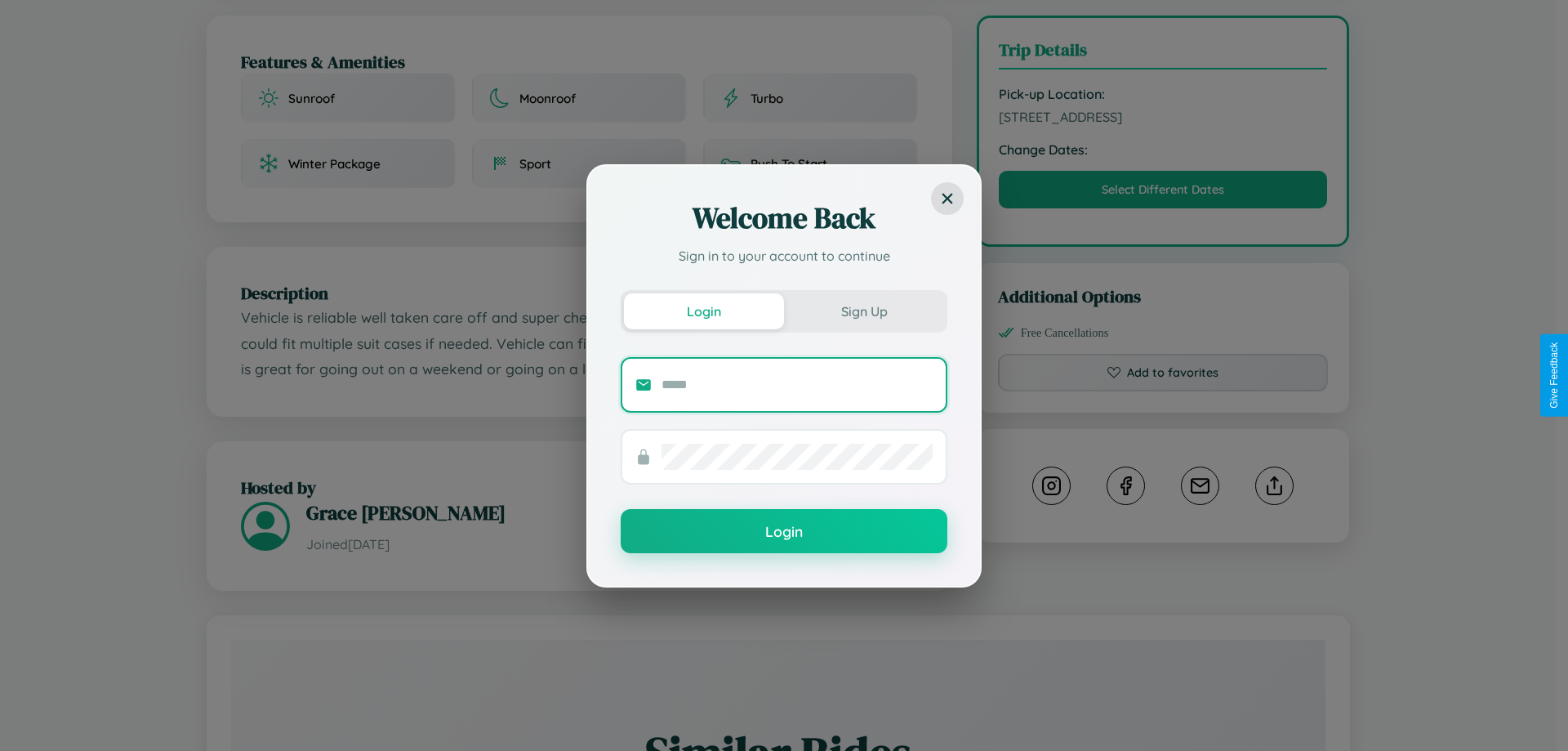
click at [797, 384] on input "text" at bounding box center [796, 385] width 271 height 27
type input "**********"
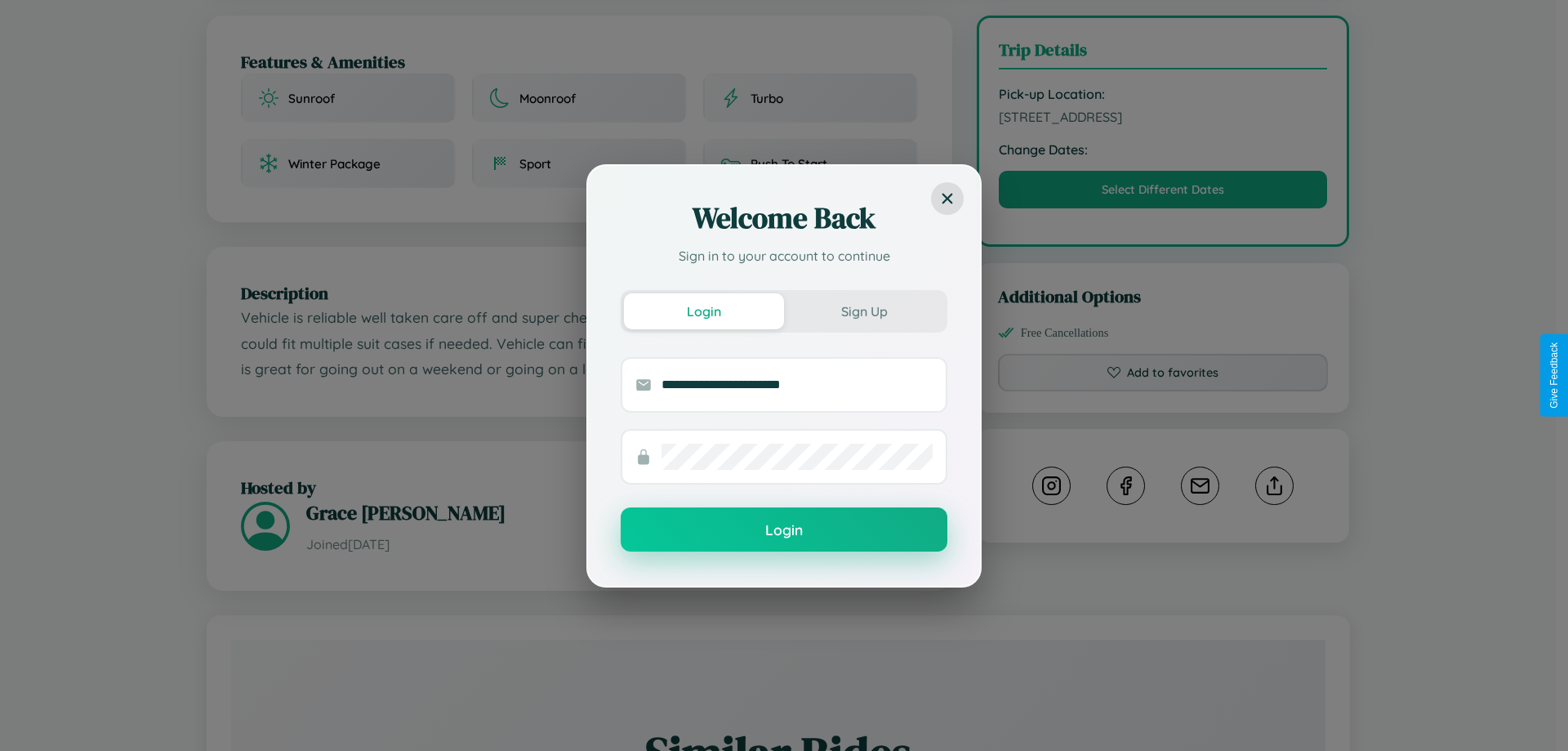
click at [784, 531] on button "Login" at bounding box center [784, 529] width 327 height 44
